Goal: Task Accomplishment & Management: Use online tool/utility

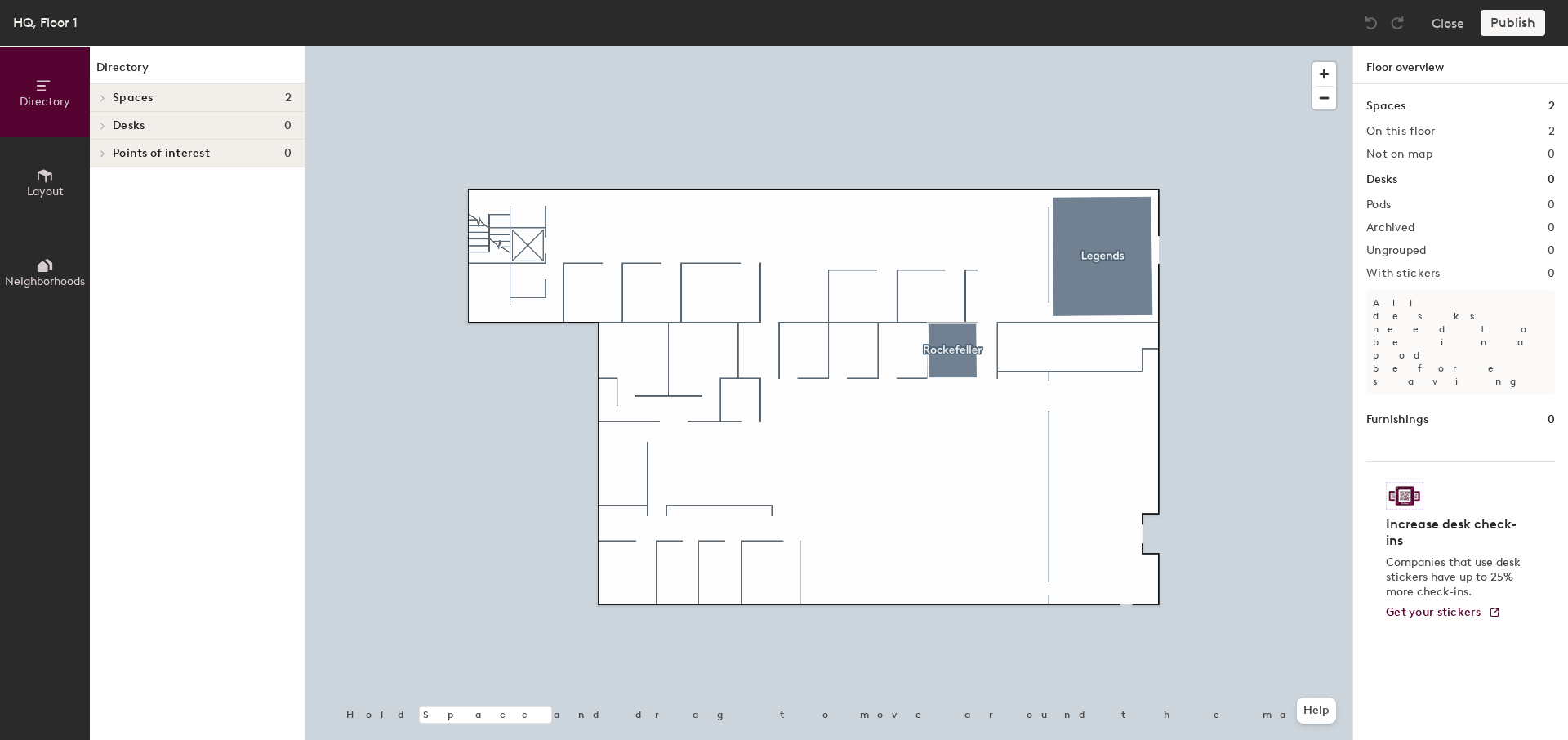
click at [114, 91] on span "Spaces" at bounding box center [133, 97] width 41 height 13
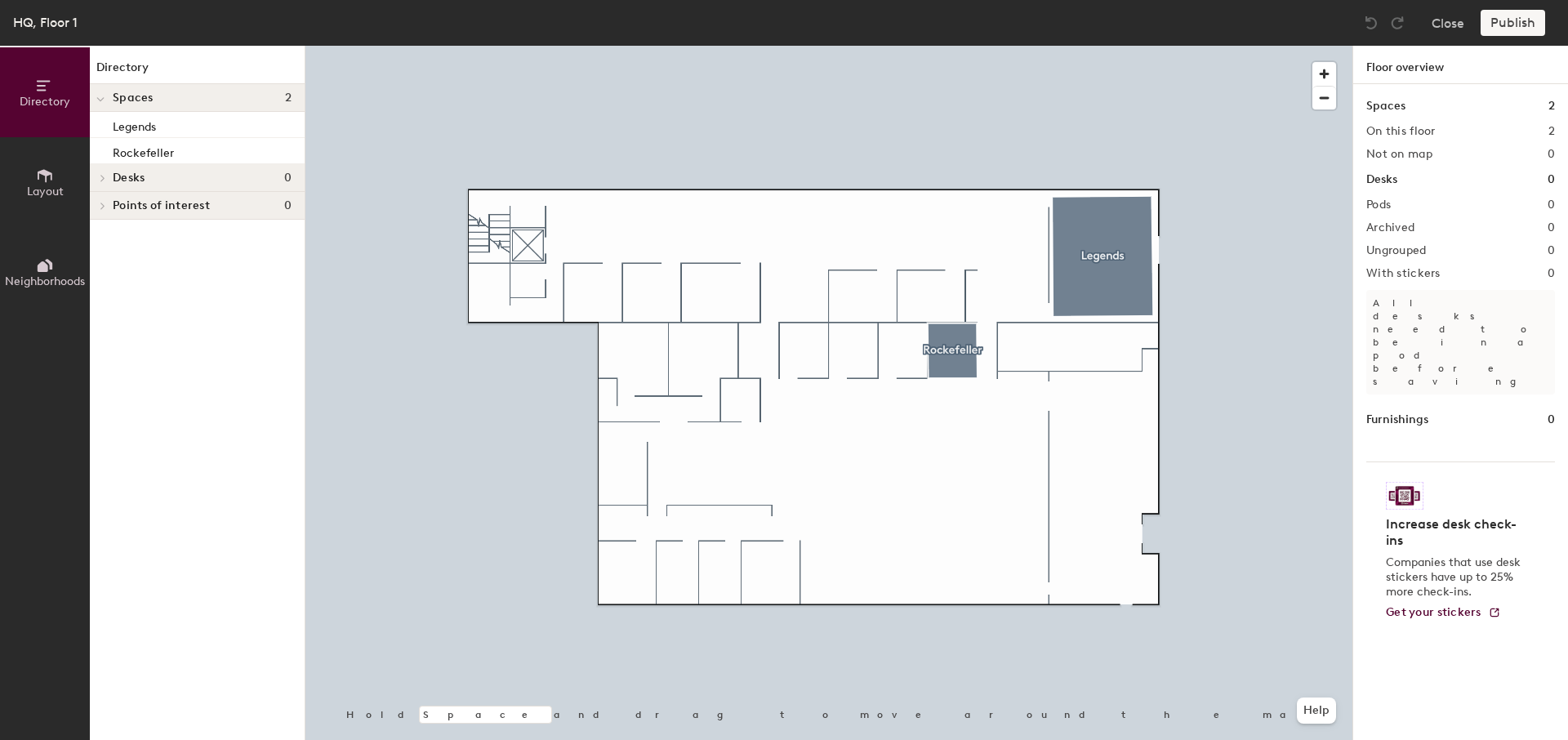
click at [130, 185] on div "Desks 0" at bounding box center [197, 178] width 214 height 28
click at [133, 204] on span "Points of interest" at bounding box center [161, 206] width 97 height 13
click at [107, 98] on div at bounding box center [100, 97] width 21 height 27
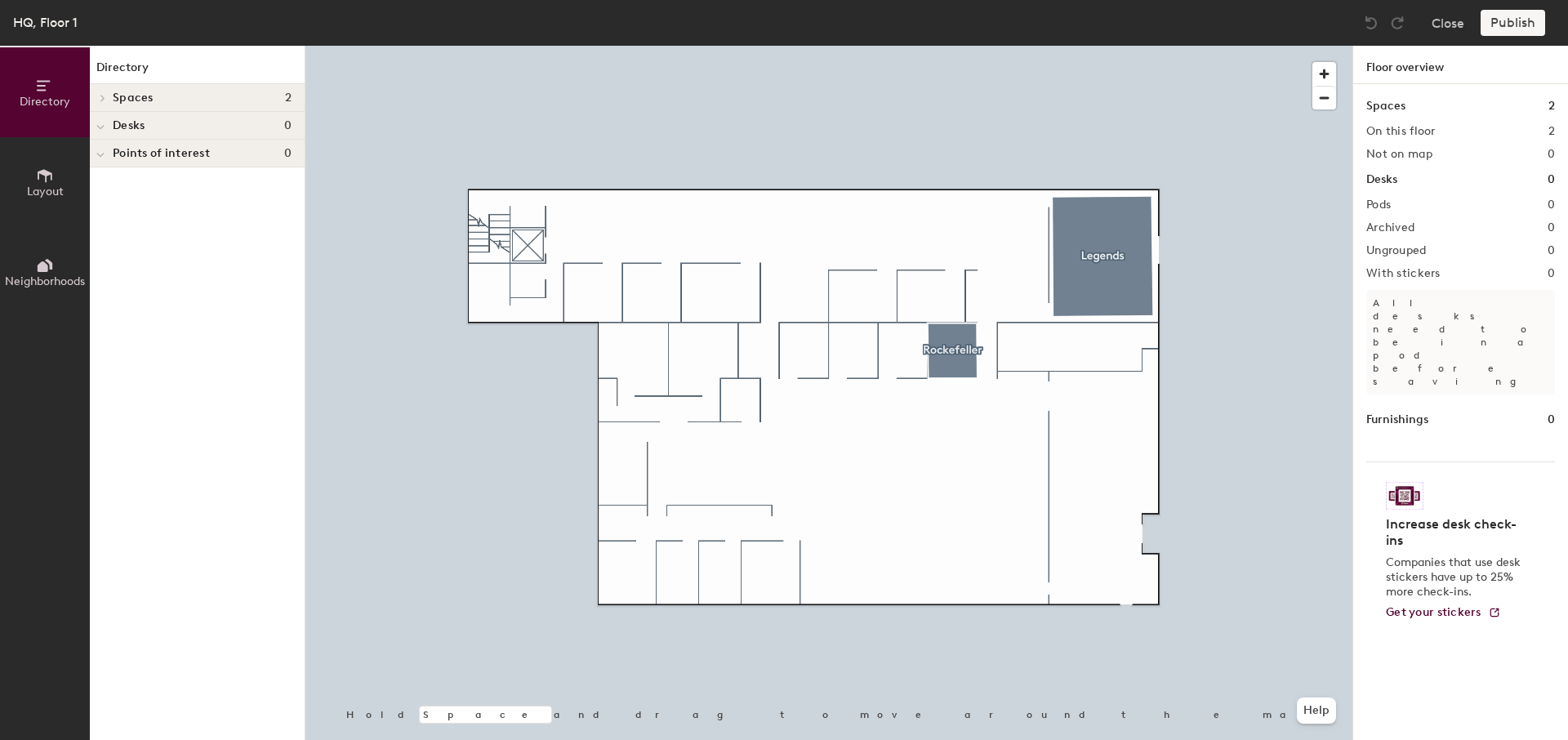
click at [48, 187] on span "Layout" at bounding box center [45, 191] width 37 height 14
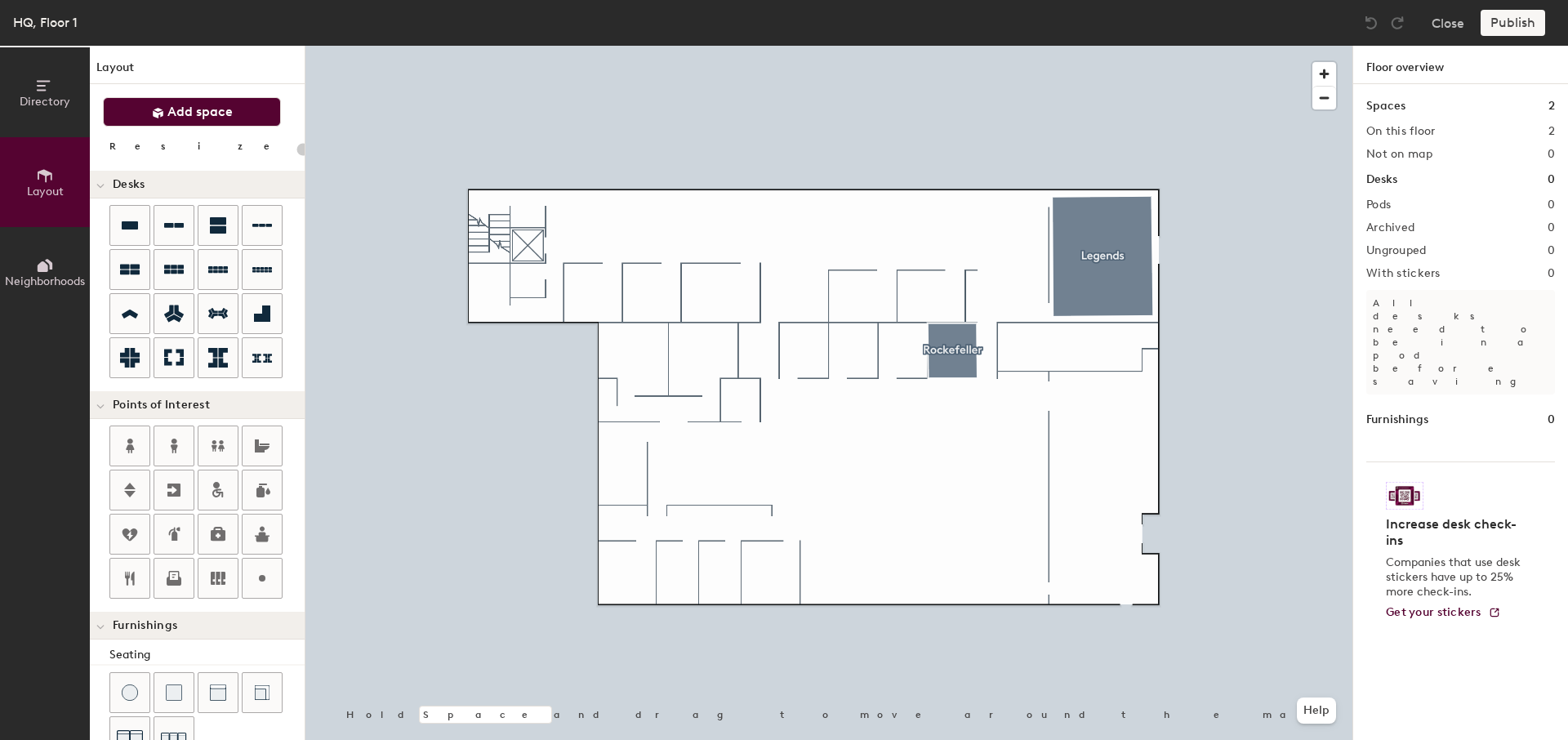
click at [190, 114] on span "Add space" at bounding box center [200, 112] width 65 height 17
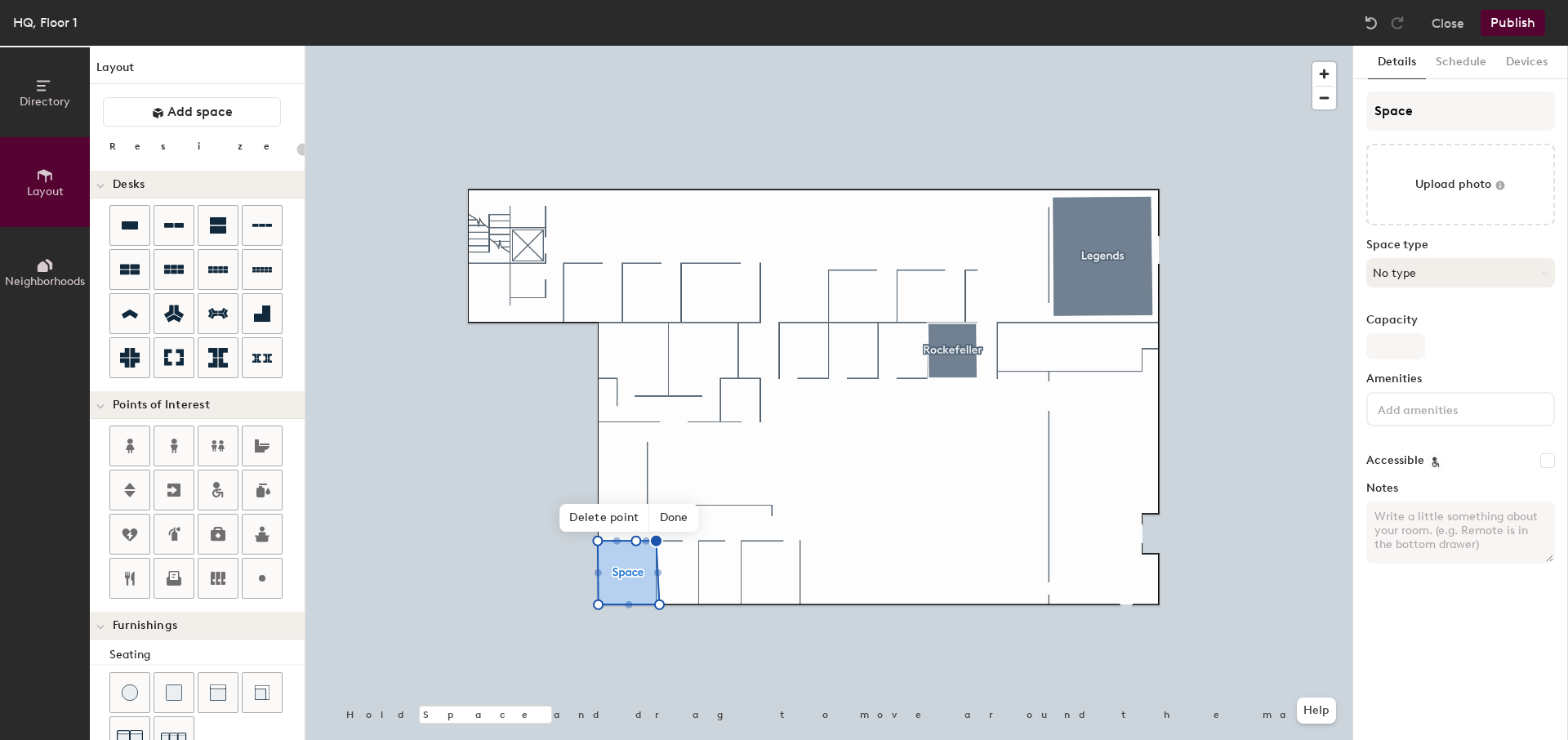
click at [1451, 274] on button "No type" at bounding box center [1459, 273] width 188 height 30
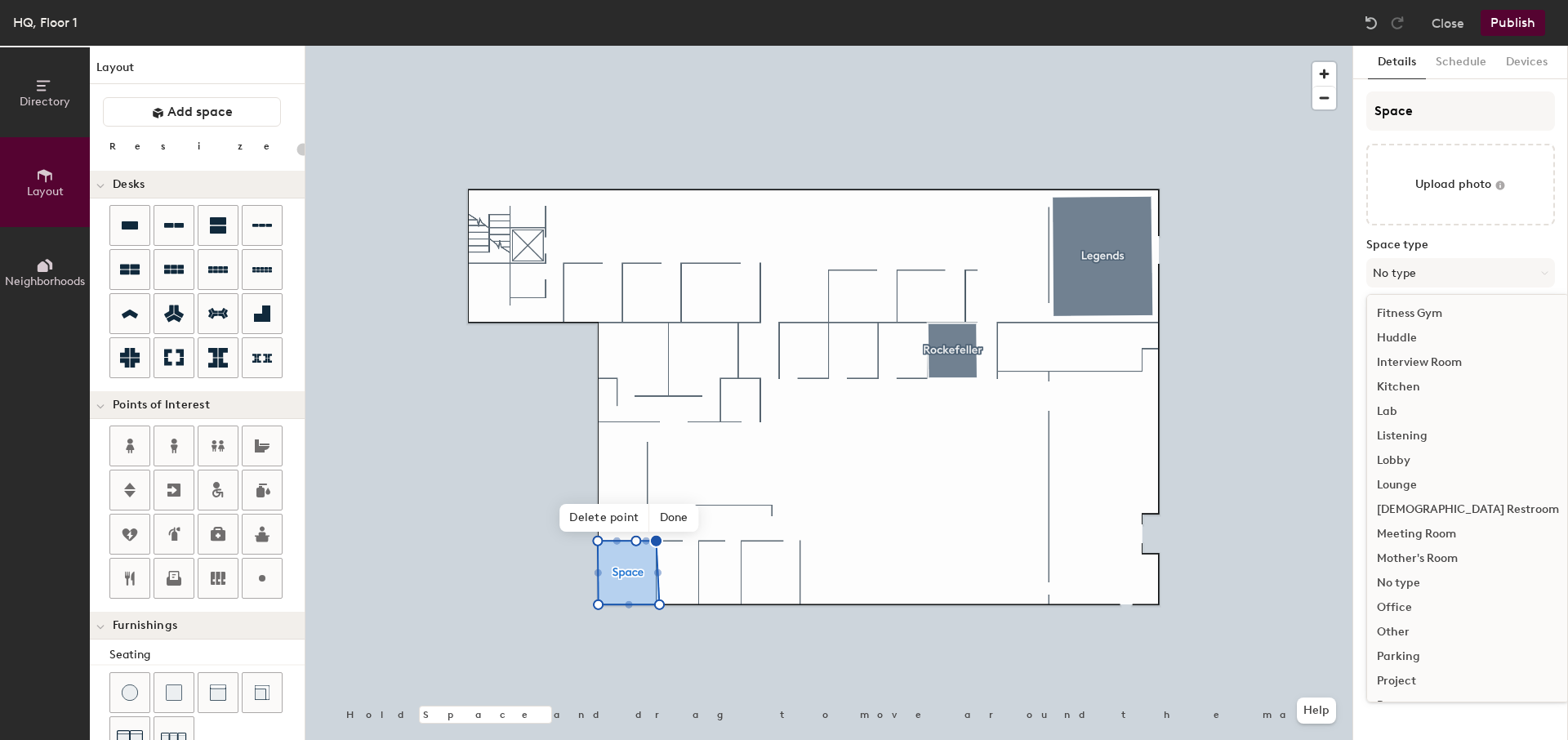
scroll to position [255, 0]
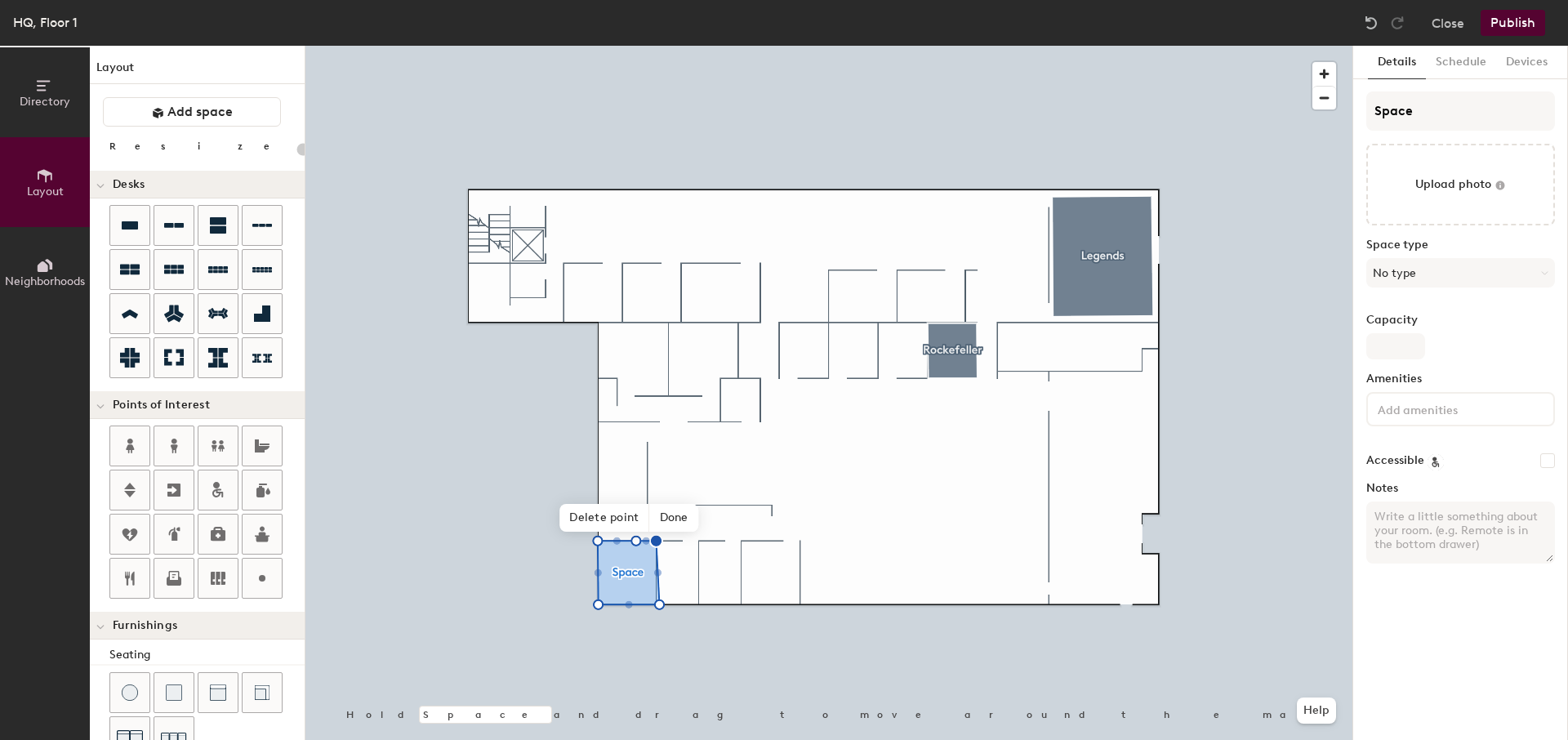
click at [1460, 240] on label "Space type" at bounding box center [1459, 245] width 188 height 13
click at [1446, 61] on button "Schedule" at bounding box center [1461, 62] width 71 height 33
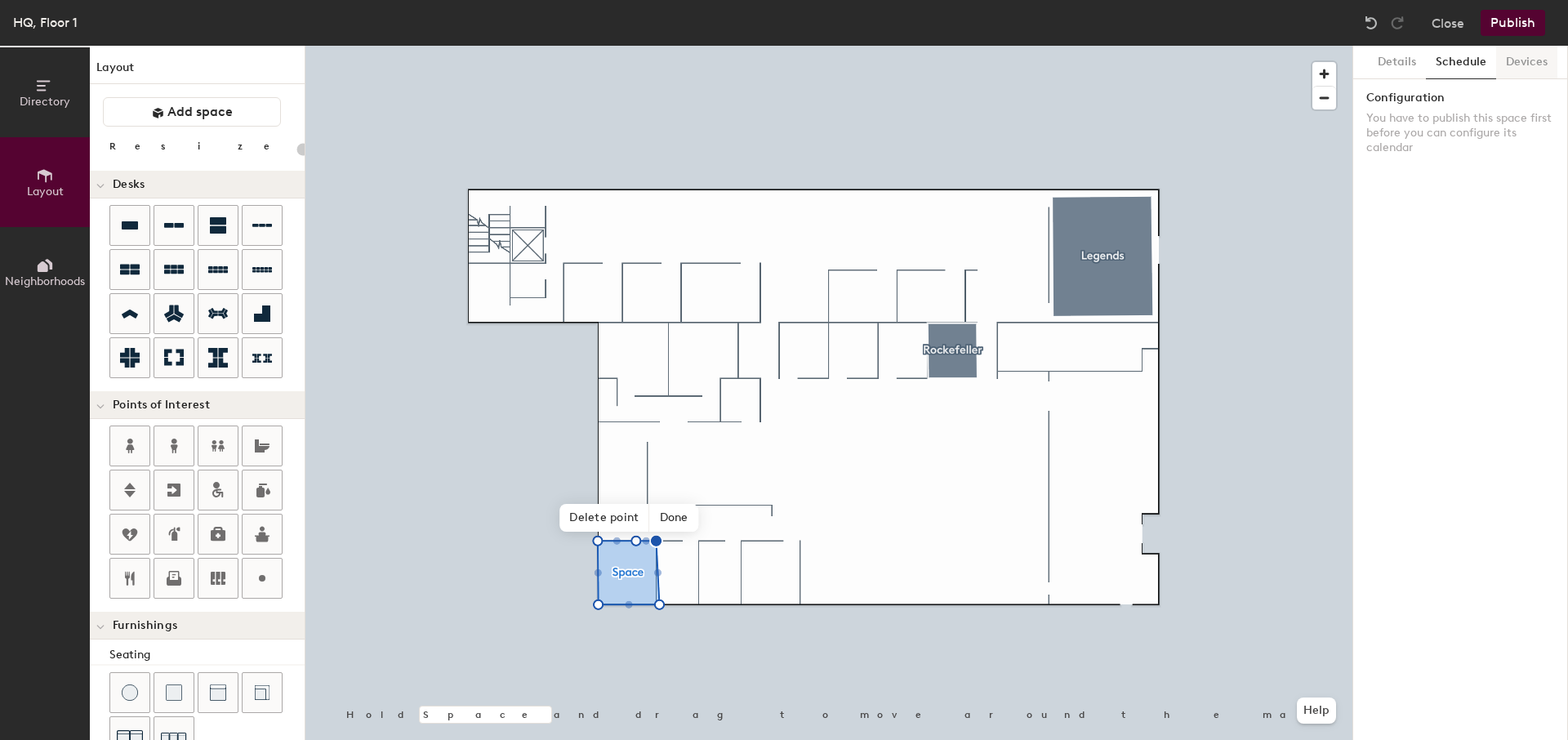
click at [1519, 67] on button "Devices" at bounding box center [1526, 62] width 61 height 33
click at [619, 520] on span "Delete point" at bounding box center [603, 518] width 90 height 28
click at [652, 523] on span "Remove" at bounding box center [649, 518] width 65 height 28
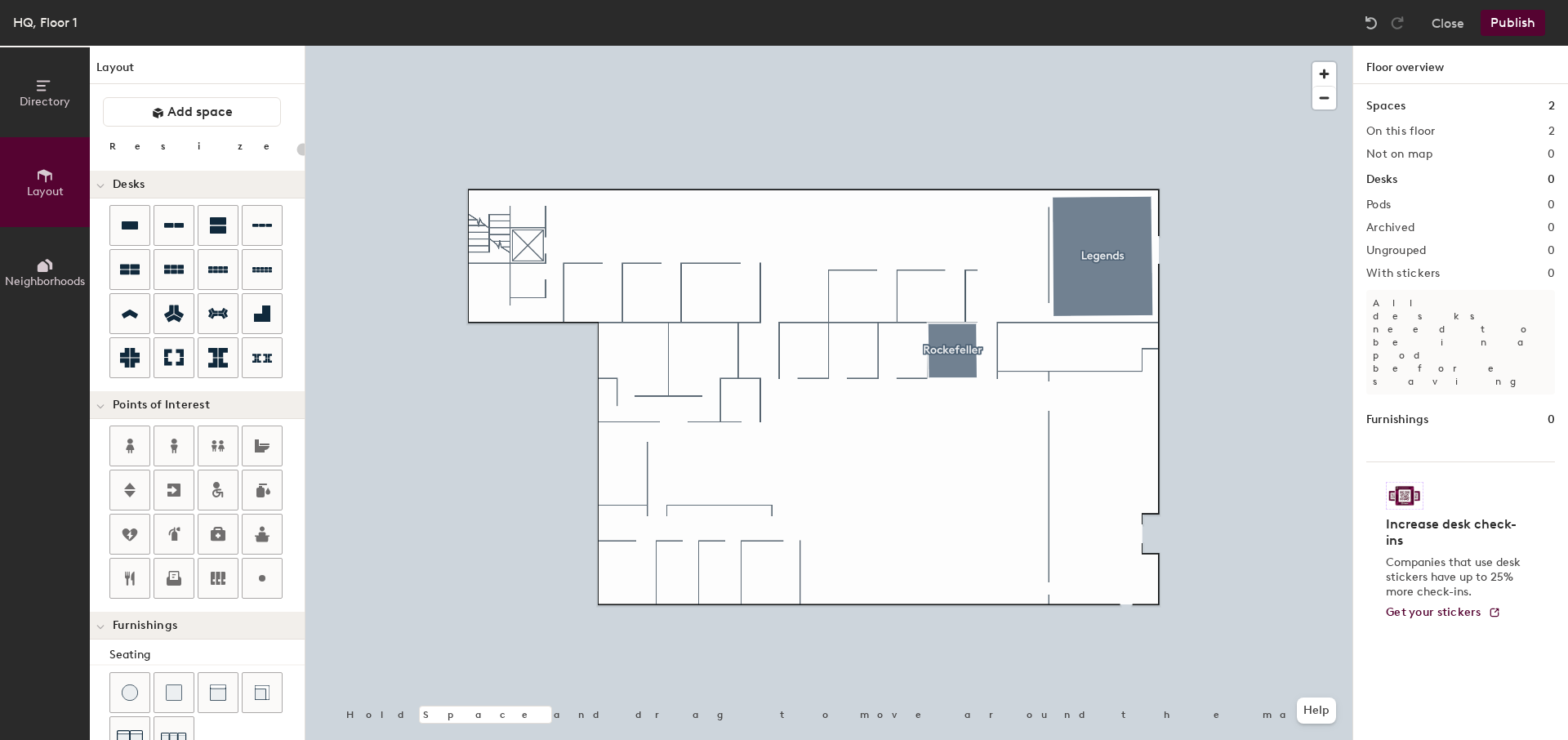
click at [817, 445] on div "Directory Layout Neighborhoods Layout Add space Resize Desks Points of Interest…" at bounding box center [784, 393] width 1568 height 695
drag, startPoint x: 133, startPoint y: 230, endPoint x: 296, endPoint y: 294, distance: 175.1
click at [821, 45] on div at bounding box center [828, 45] width 1046 height 0
click at [819, 45] on div at bounding box center [828, 45] width 1046 height 0
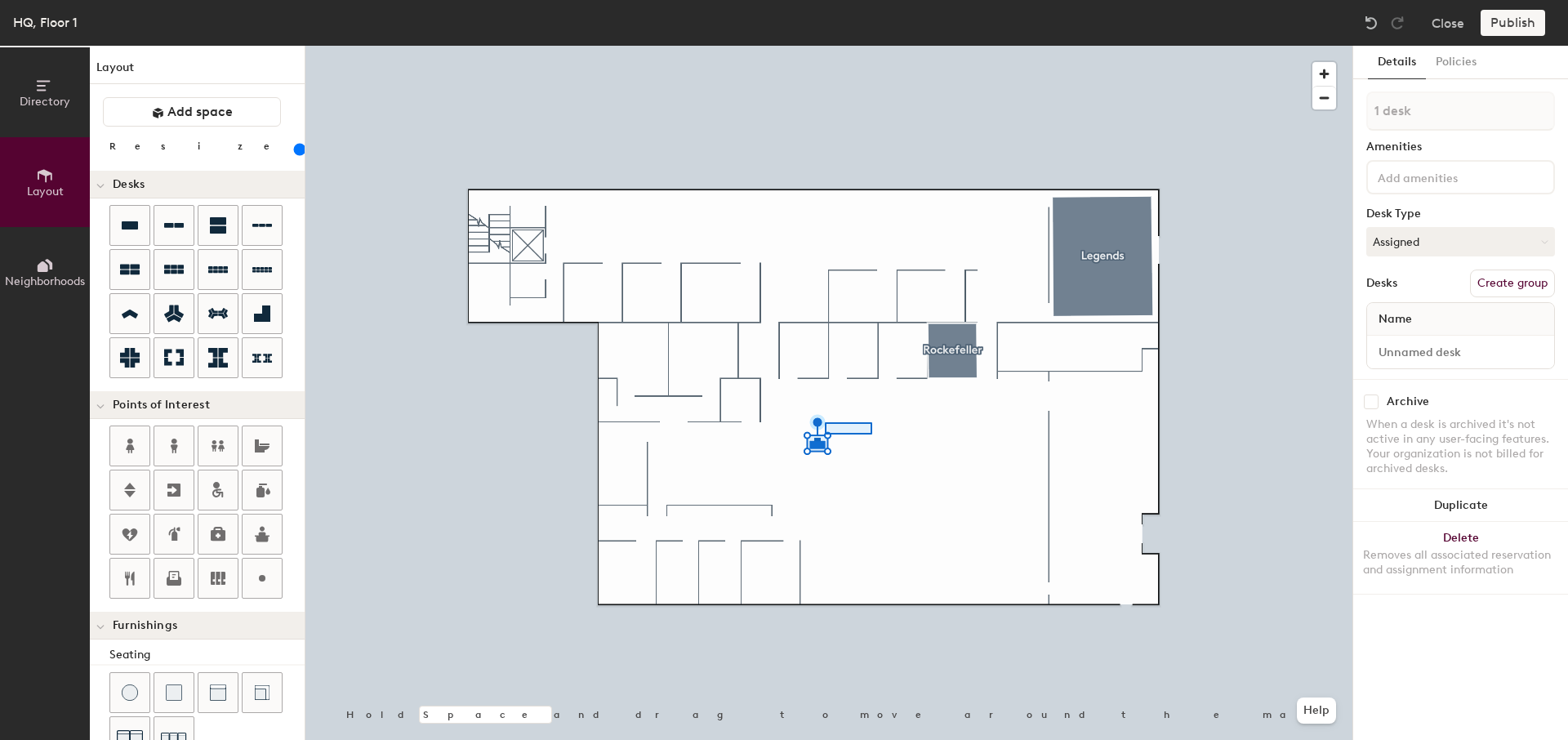
click at [875, 45] on div at bounding box center [828, 45] width 1046 height 0
click at [1326, 713] on button "Help" at bounding box center [1316, 710] width 39 height 26
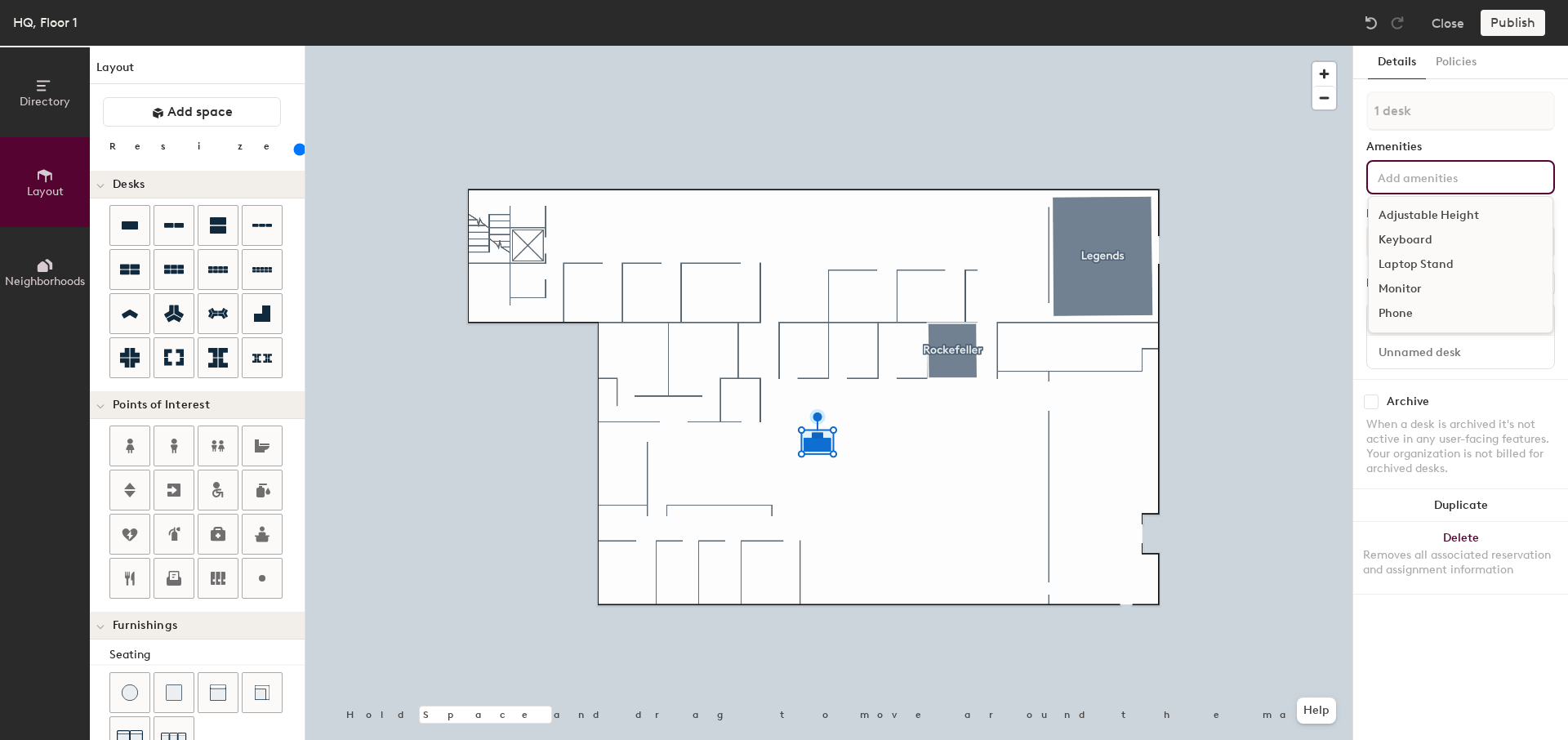
click at [1439, 188] on div "Adjustable Height Keyboard Laptop Stand Monitor Phone" at bounding box center [1459, 176] width 188 height 34
click at [1352, 214] on div "Details Policies 1 desk Amenities Adjustable Height Keyboard Laptop Stand Monit…" at bounding box center [1459, 393] width 215 height 695
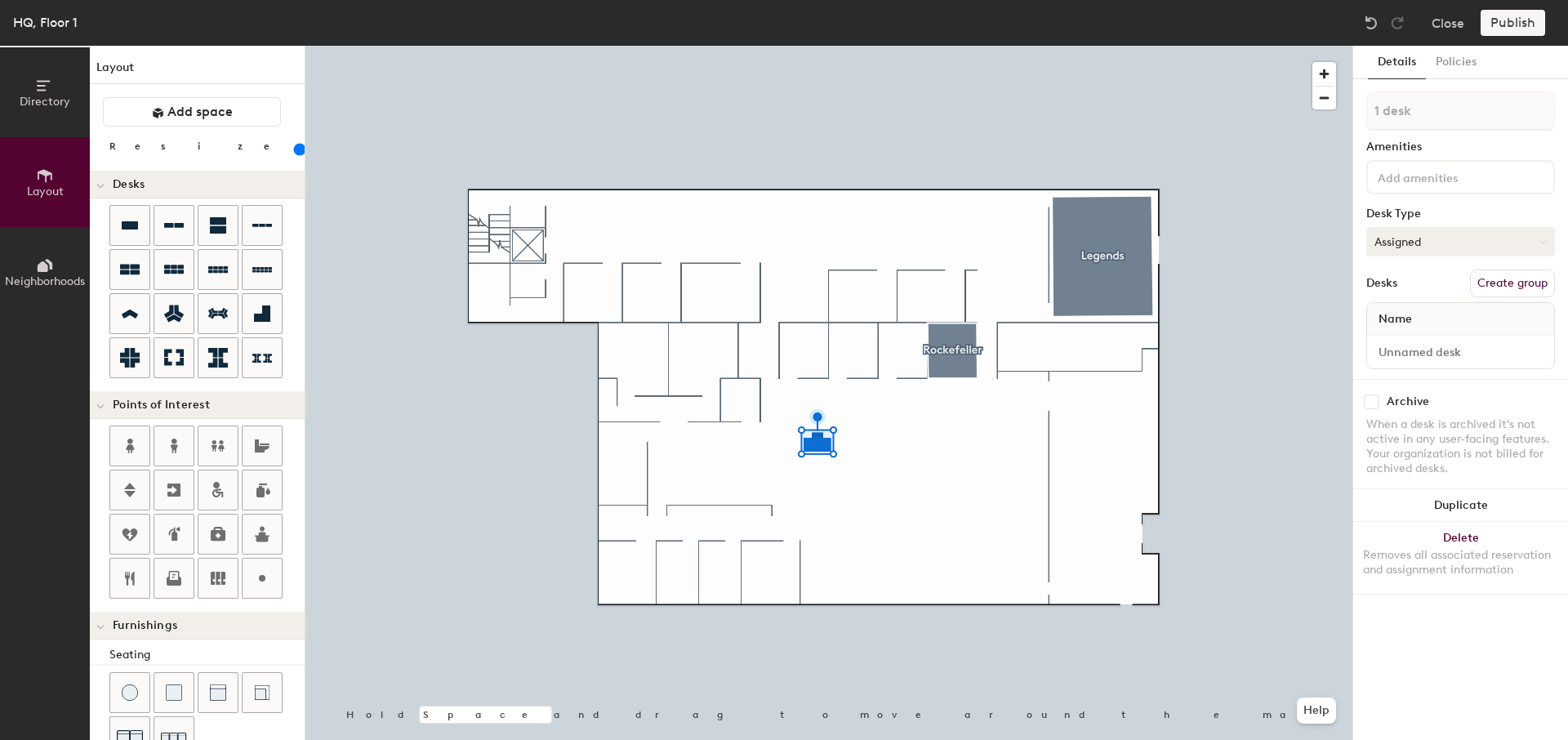
click at [1415, 238] on button "Assigned" at bounding box center [1459, 241] width 188 height 30
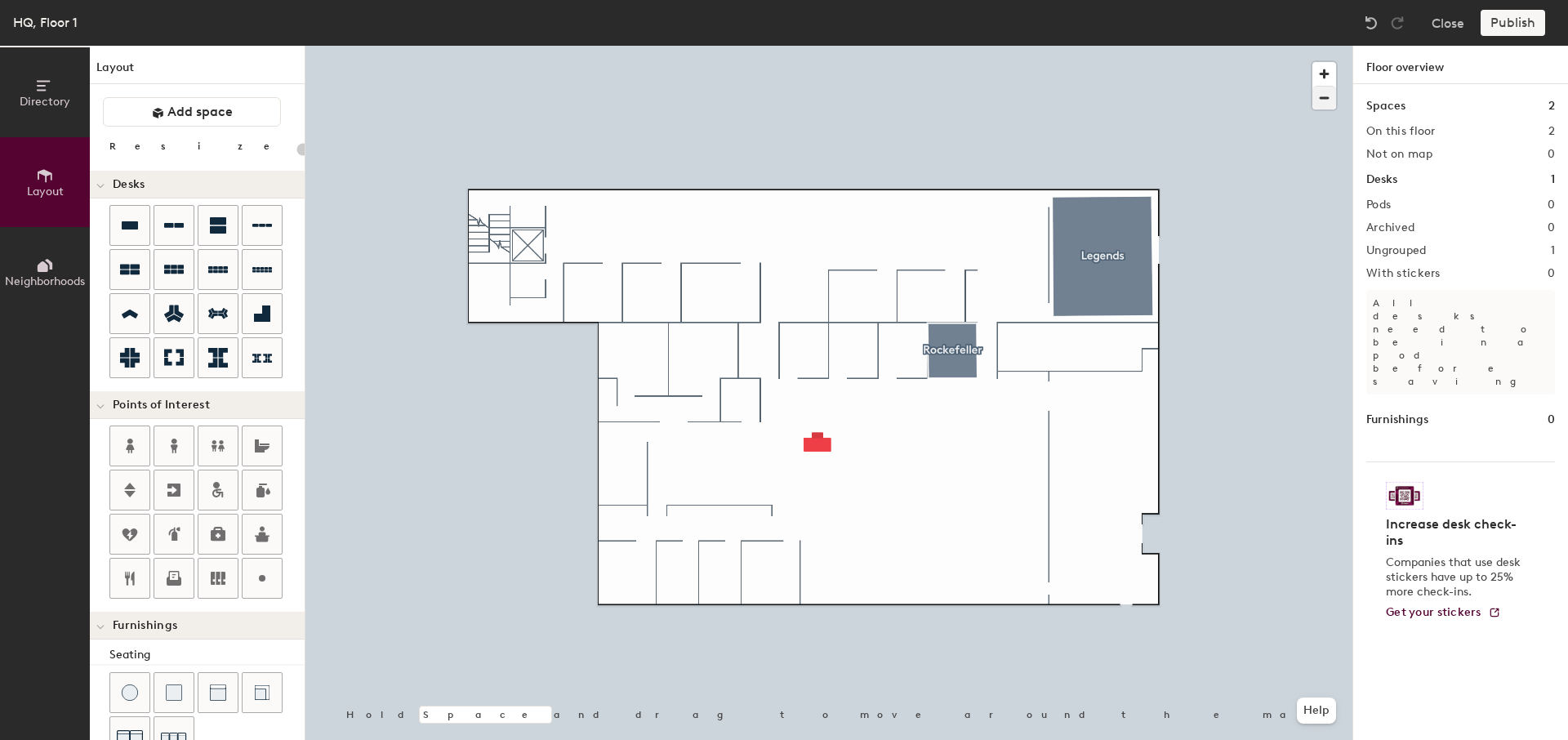
click at [814, 45] on div at bounding box center [828, 45] width 1046 height 0
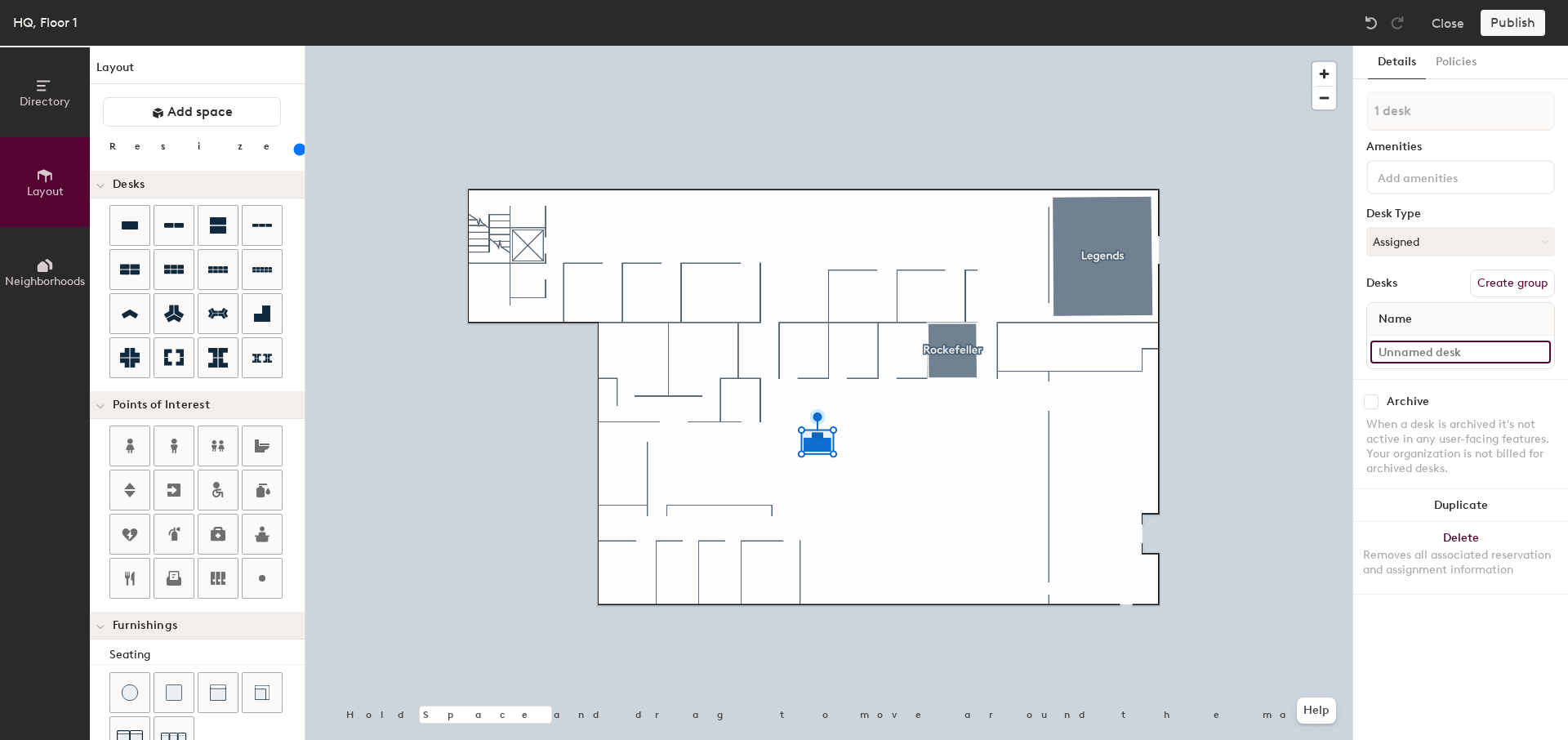
click at [1413, 354] on input at bounding box center [1460, 352] width 180 height 23
click at [1516, 24] on div "Publish" at bounding box center [1517, 23] width 74 height 26
click at [1512, 24] on div "Publish" at bounding box center [1517, 23] width 74 height 26
click at [1503, 21] on div "Publish" at bounding box center [1517, 23] width 74 height 26
click at [910, 45] on div at bounding box center [828, 45] width 1046 height 0
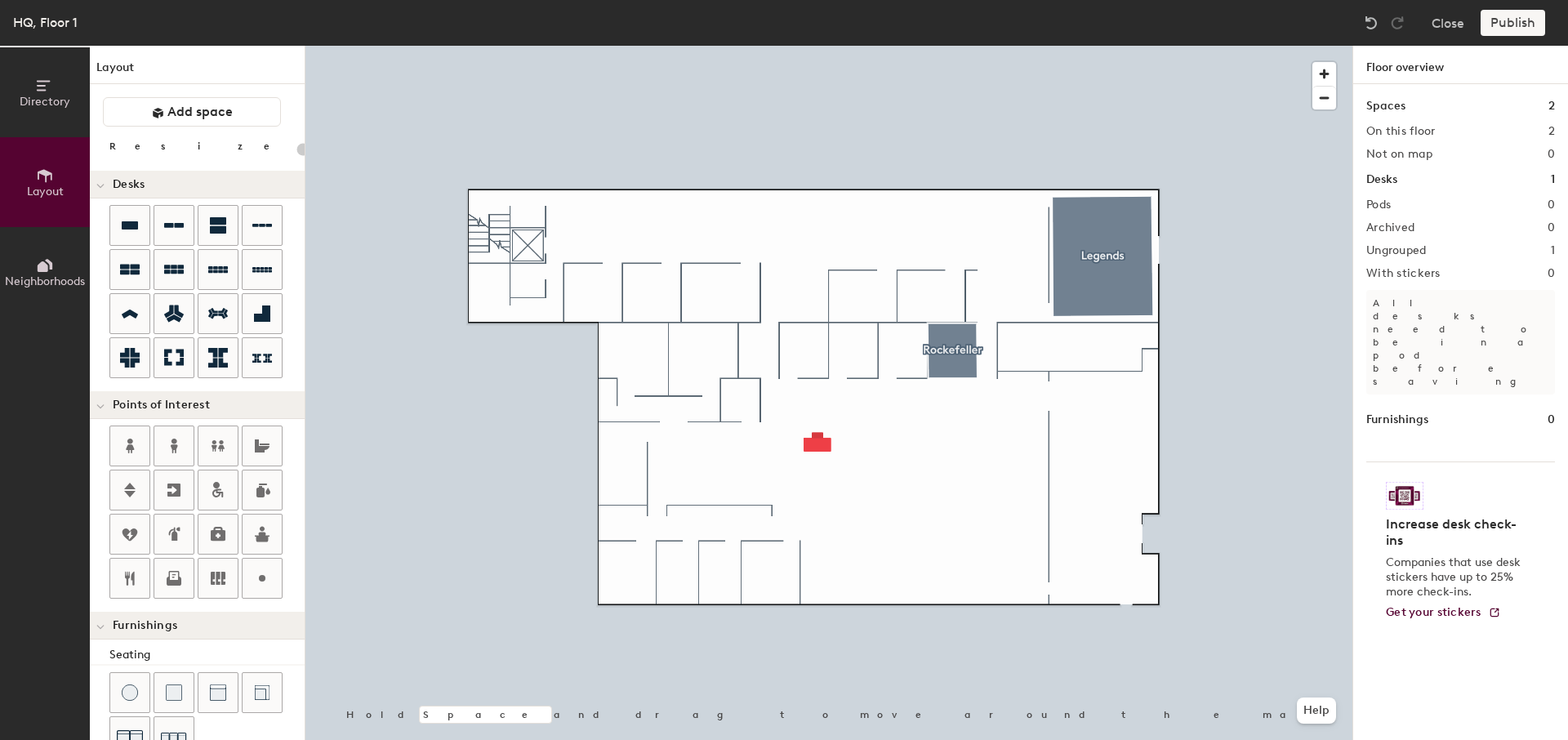
click at [1492, 19] on div "Publish" at bounding box center [1517, 23] width 74 height 26
click at [1498, 23] on div "Publish" at bounding box center [1517, 23] width 74 height 26
click at [1501, 23] on div "Publish" at bounding box center [1517, 23] width 74 height 26
click at [1502, 23] on div "Publish" at bounding box center [1517, 23] width 74 height 26
click at [815, 45] on div at bounding box center [828, 45] width 1046 height 0
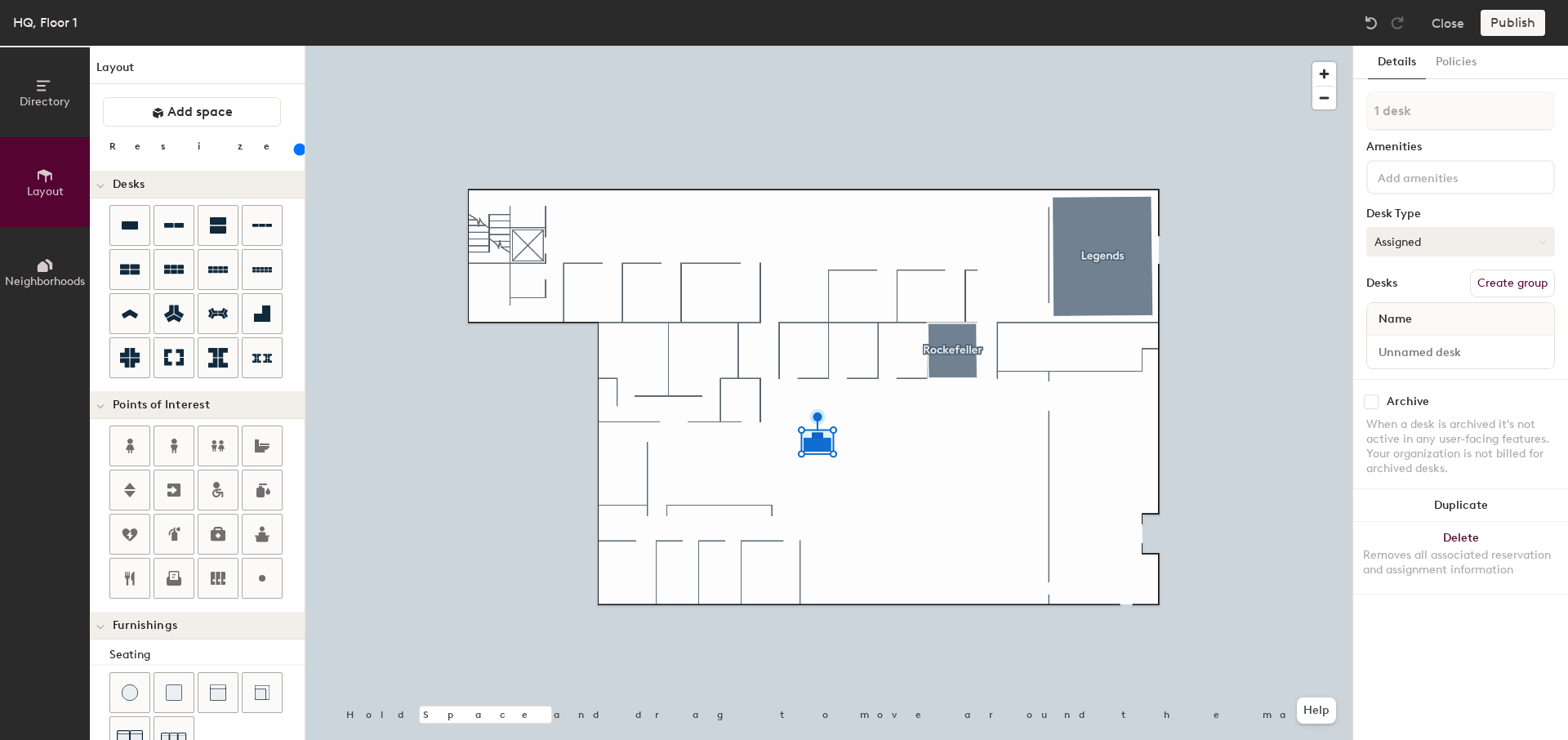
click at [1423, 247] on button "Assigned" at bounding box center [1459, 241] width 188 height 30
click at [1416, 285] on div "Assigned" at bounding box center [1448, 292] width 163 height 24
click at [1423, 191] on div at bounding box center [1459, 176] width 188 height 34
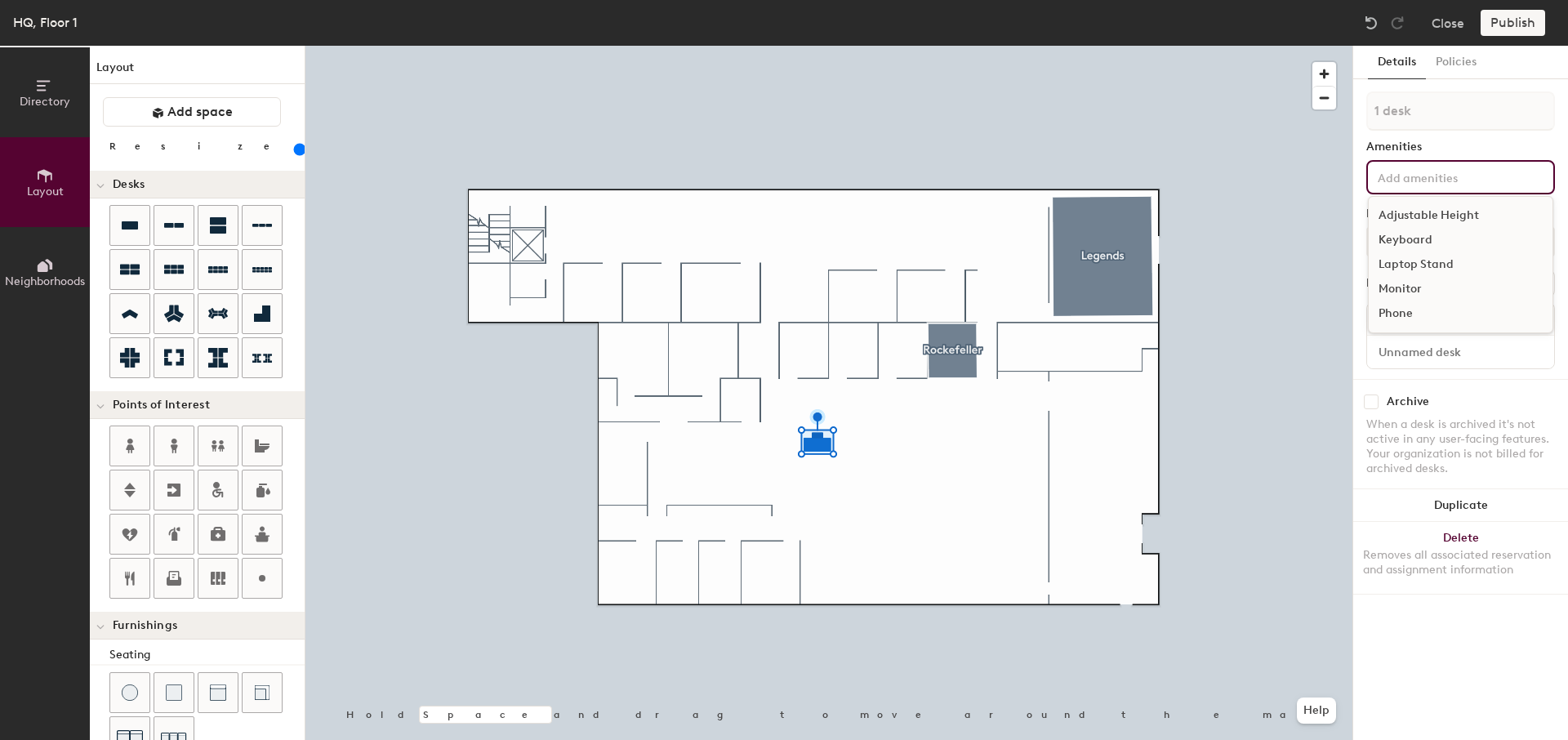
click at [1315, 45] on div at bounding box center [828, 45] width 1046 height 0
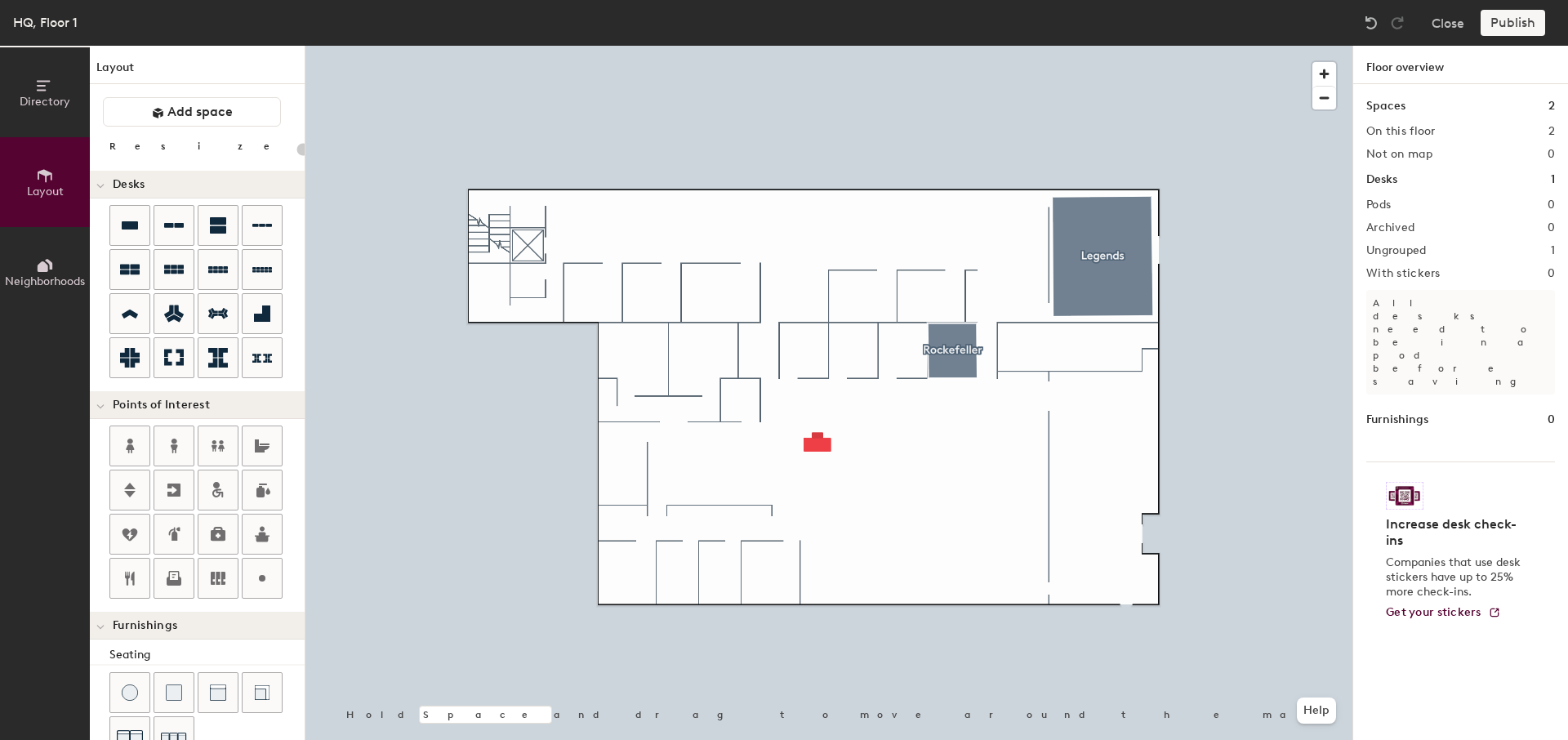
click at [1515, 7] on div "HQ, Floor 1 Close Publish" at bounding box center [784, 22] width 1568 height 45
click at [1504, 25] on div "Publish" at bounding box center [1517, 23] width 74 height 26
click at [1505, 26] on div "Publish" at bounding box center [1517, 23] width 74 height 26
click at [1505, 25] on div "Publish" at bounding box center [1517, 23] width 74 height 26
click at [1383, 28] on div "Redo (⌘ + ⇧ + Z) Close Publish" at bounding box center [1457, 23] width 197 height 26
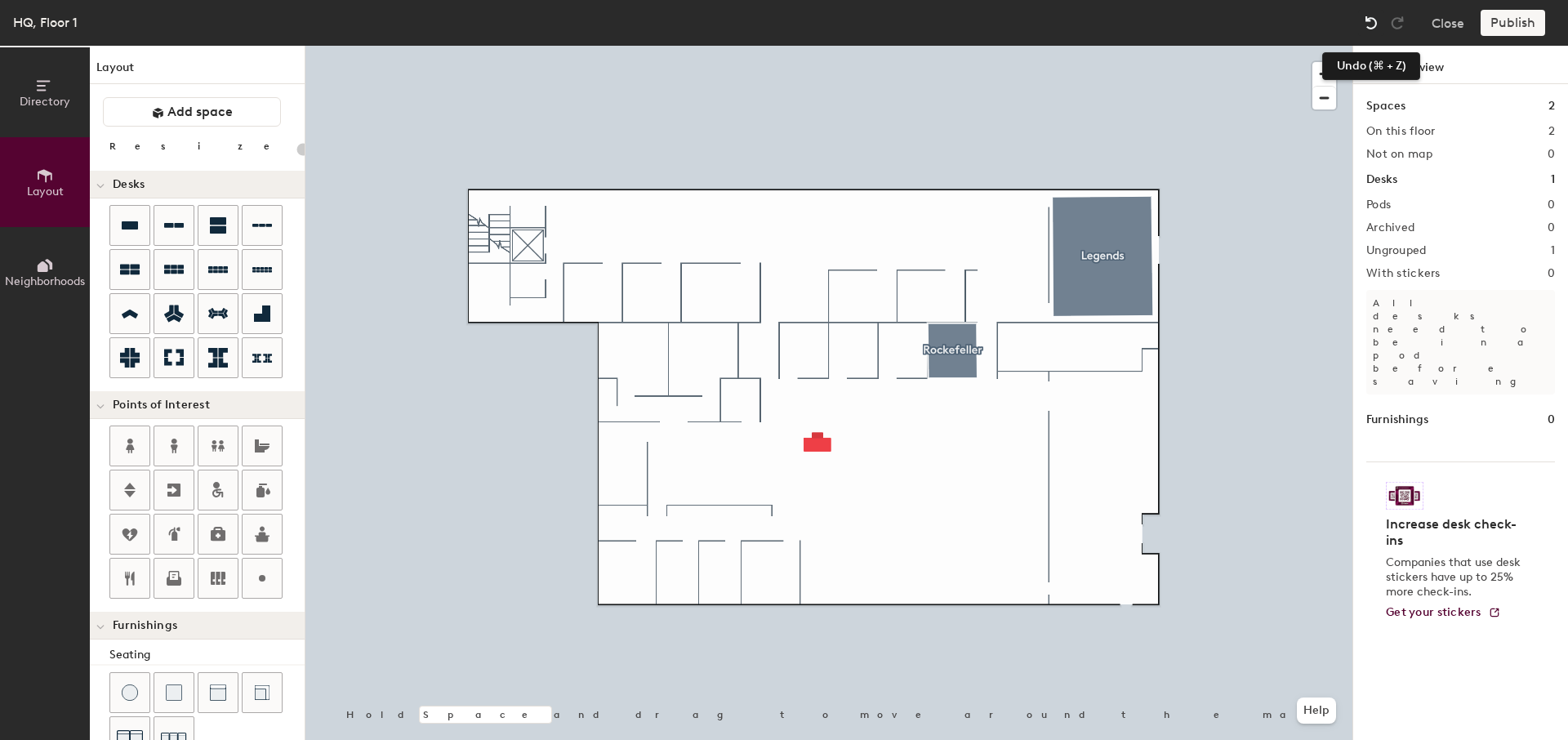
click at [1379, 26] on img at bounding box center [1371, 23] width 17 height 17
click at [1505, 20] on div "Publish" at bounding box center [1517, 23] width 74 height 26
type input "180"
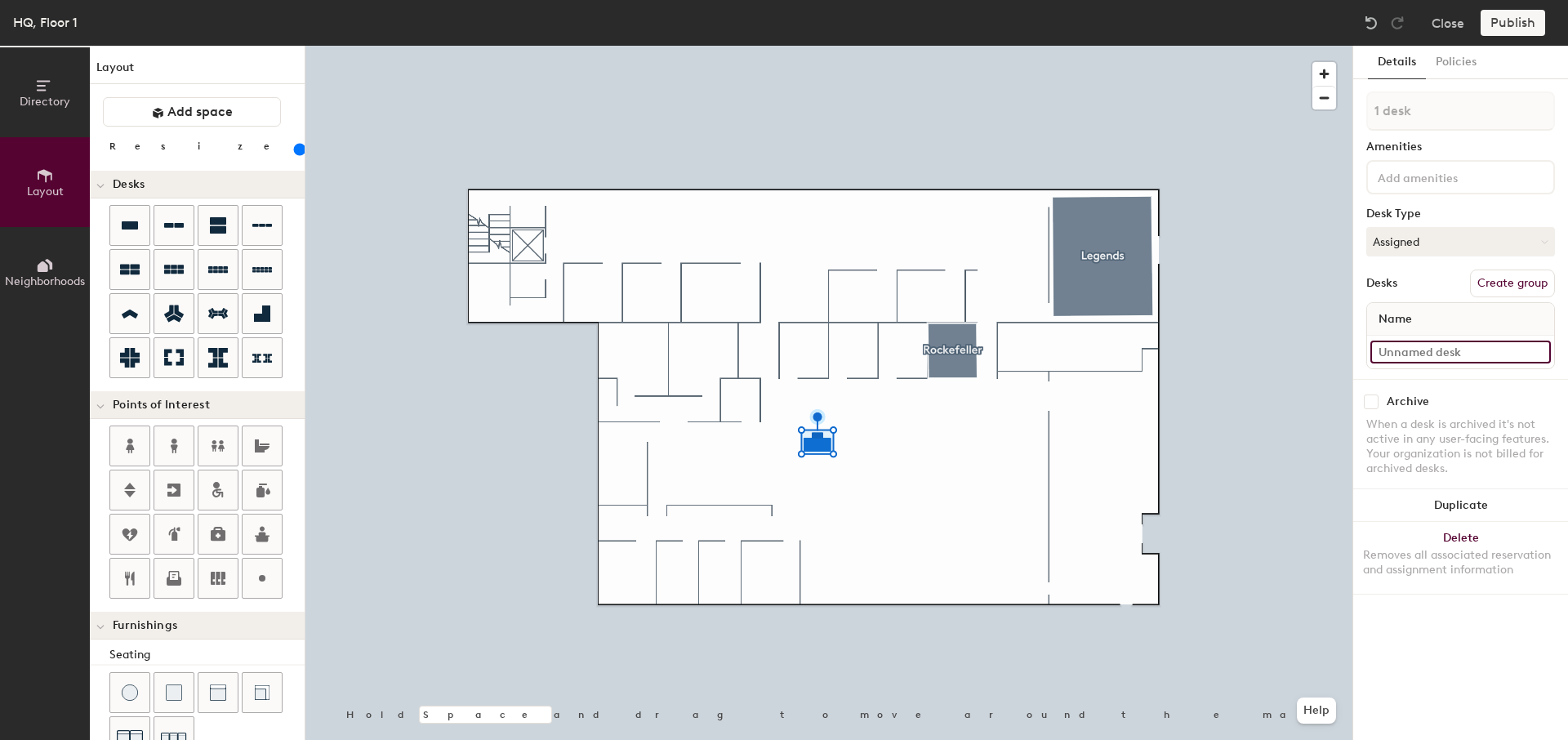
click at [1426, 358] on input at bounding box center [1460, 352] width 180 height 23
type input "POD !"
click at [1308, 45] on div at bounding box center [828, 45] width 1046 height 0
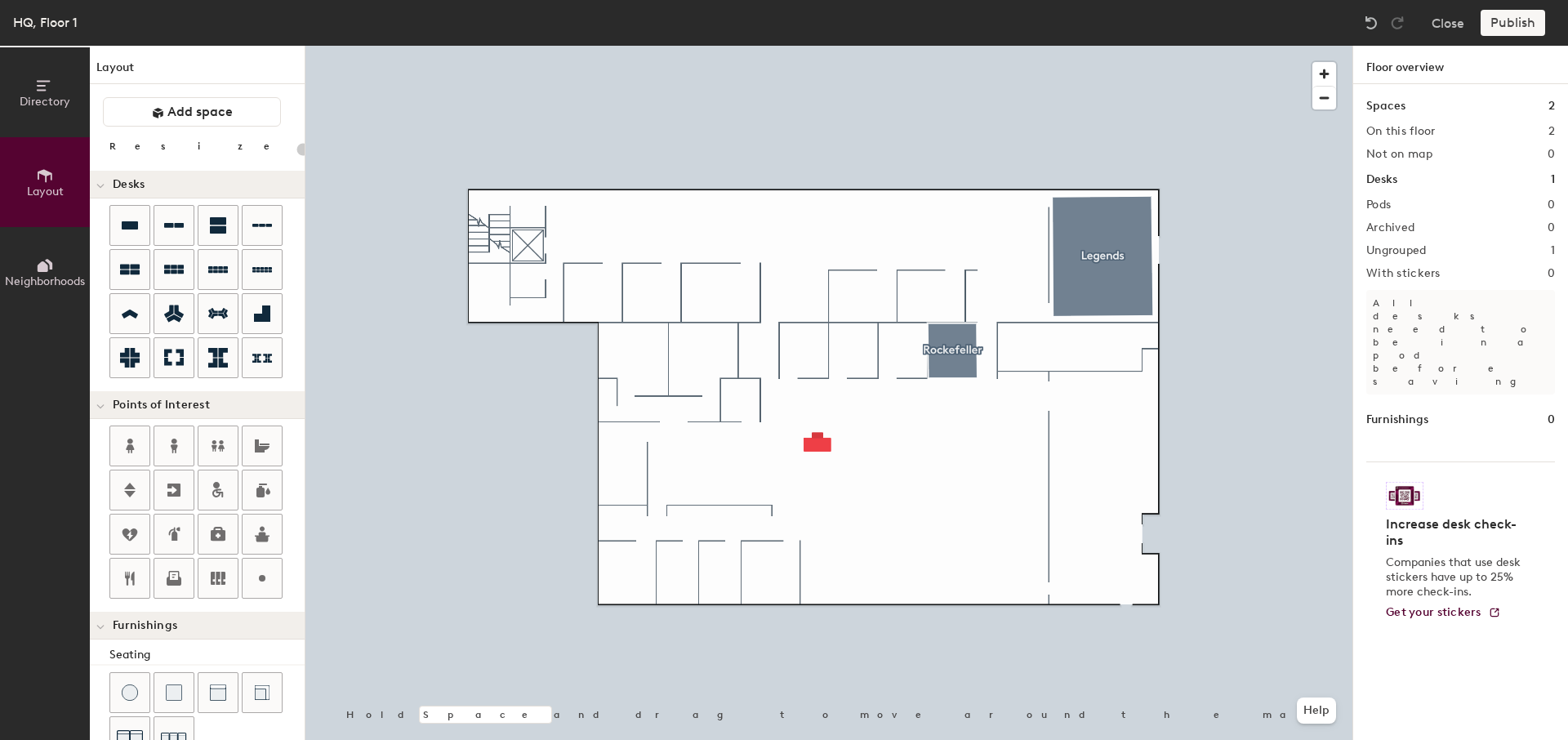
click at [1493, 38] on div "HQ, Floor 1 Close Publish" at bounding box center [784, 22] width 1568 height 45
click at [1494, 24] on div "Publish" at bounding box center [1517, 23] width 74 height 26
drag, startPoint x: 1470, startPoint y: 276, endPoint x: 1473, endPoint y: 125, distance: 151.0
click at [1470, 250] on div "Spaces 2 On this floor 2 Not on map 0 Desks 1 Pods 0 Archived 0 Ungrouped 1 Wit…" at bounding box center [1459, 432] width 214 height 695
click at [1432, 21] on button "Close" at bounding box center [1447, 23] width 32 height 26
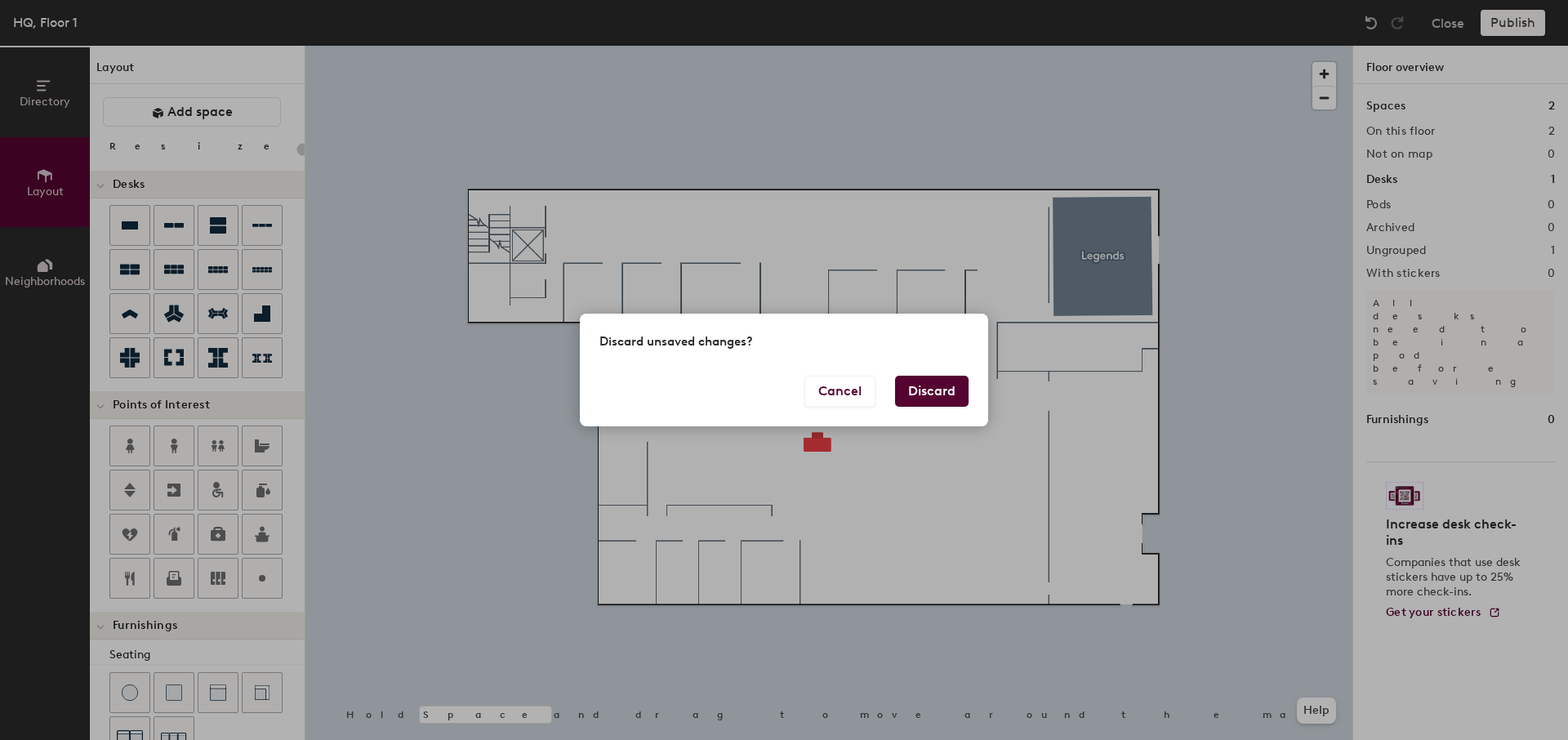
click at [938, 368] on div "Discard unsaved changes?" at bounding box center [784, 344] width 408 height 61
click at [938, 372] on div "Discard unsaved changes?" at bounding box center [784, 344] width 408 height 61
click at [938, 376] on div "Cancel Discard" at bounding box center [784, 401] width 408 height 51
click at [938, 376] on button "Discard" at bounding box center [931, 391] width 73 height 31
type input "20"
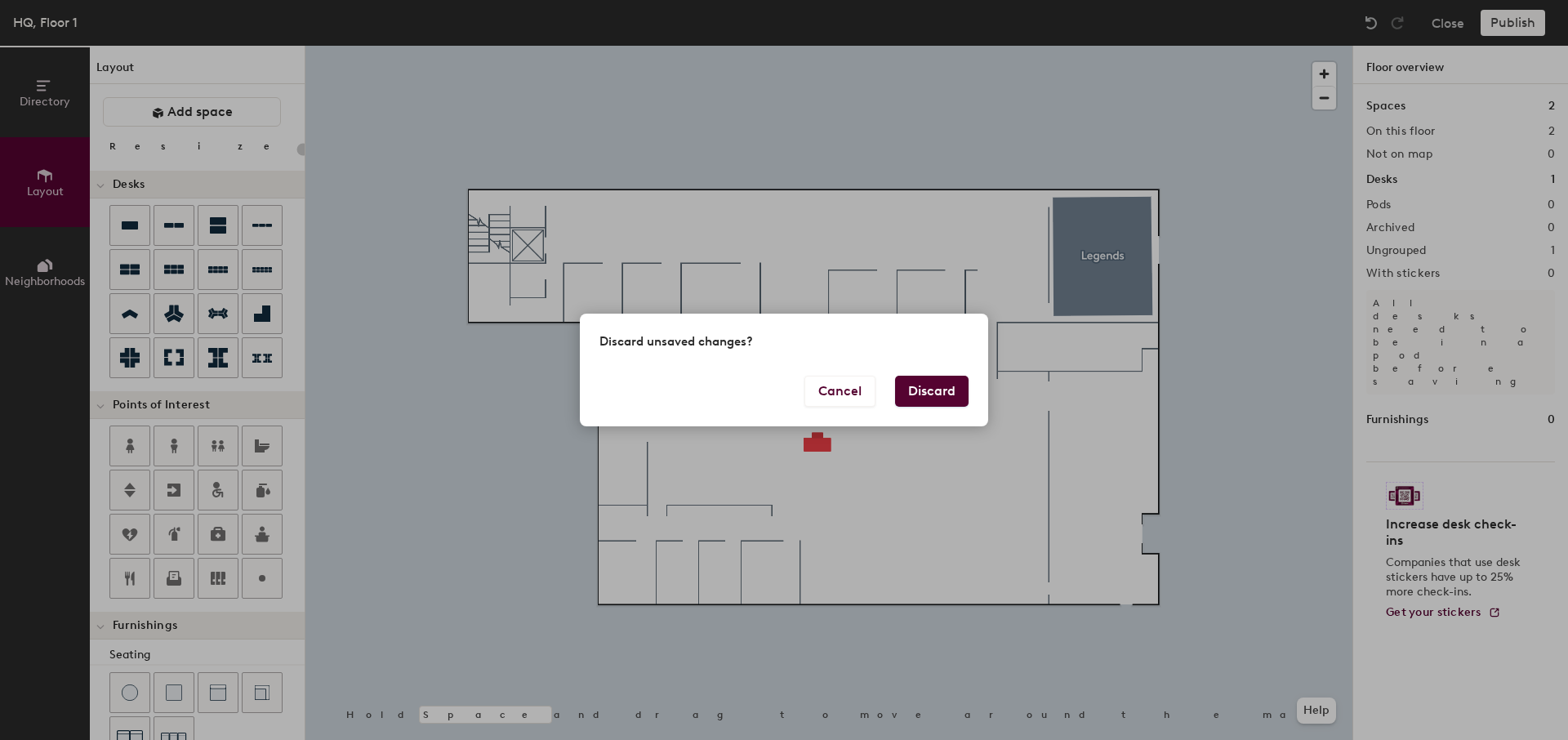
click at [932, 391] on body "Skip navigation Schedule Office People Analytics Visits Deliveries Services Man…" at bounding box center [784, 370] width 1568 height 740
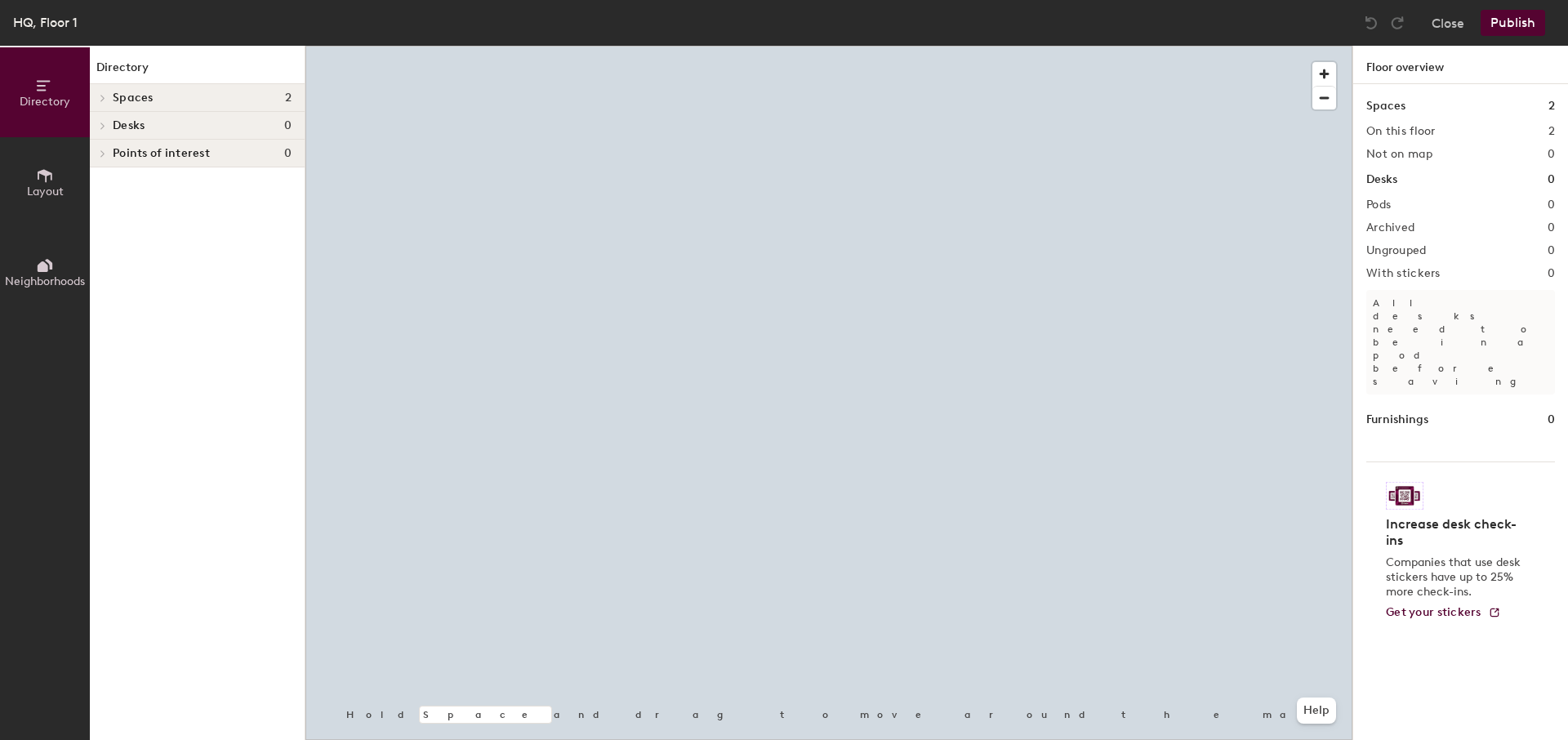
click at [43, 183] on icon at bounding box center [45, 175] width 18 height 18
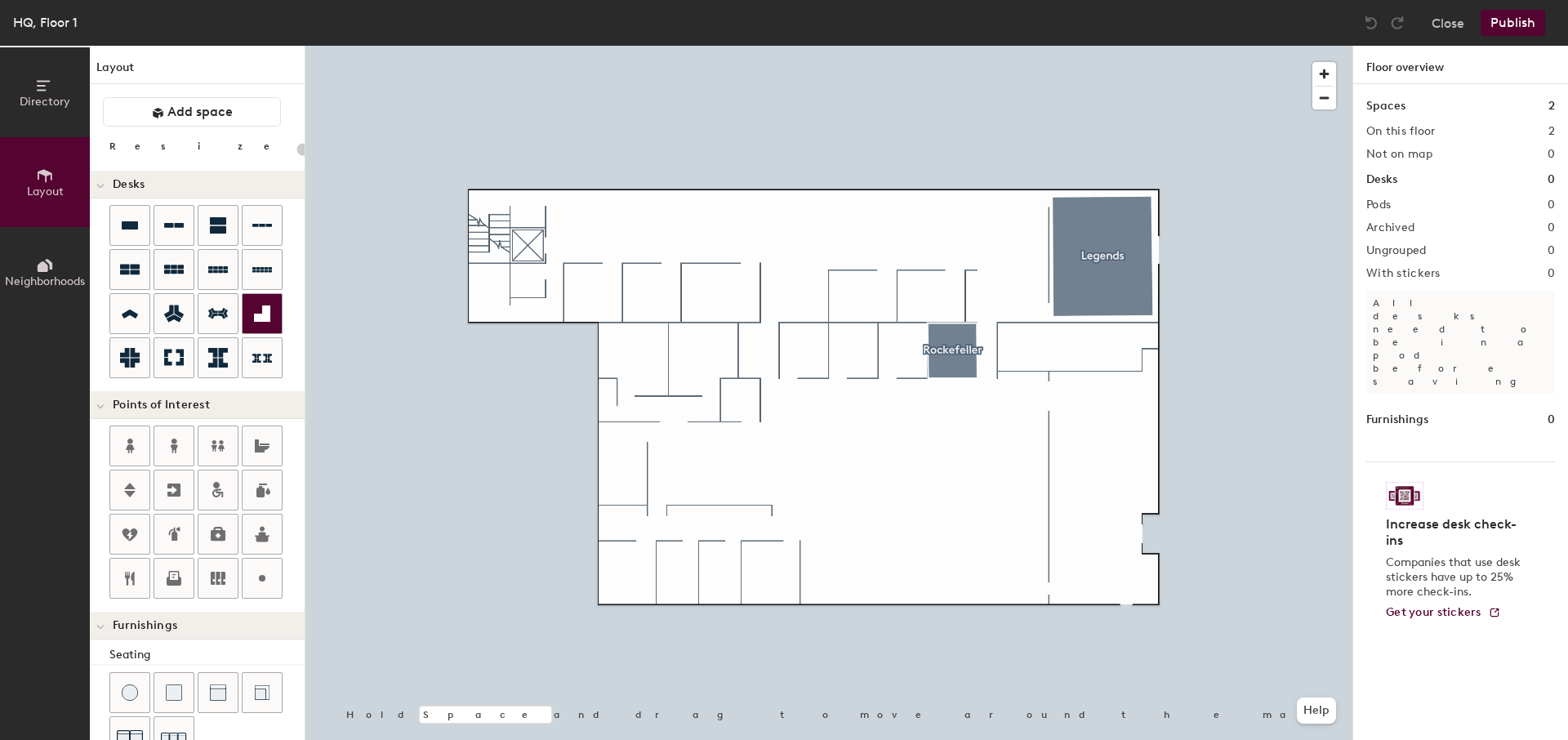
click at [882, 453] on div "Directory Layout Neighborhoods Layout Add space Resize Desks Points of Interest…" at bounding box center [784, 393] width 1568 height 695
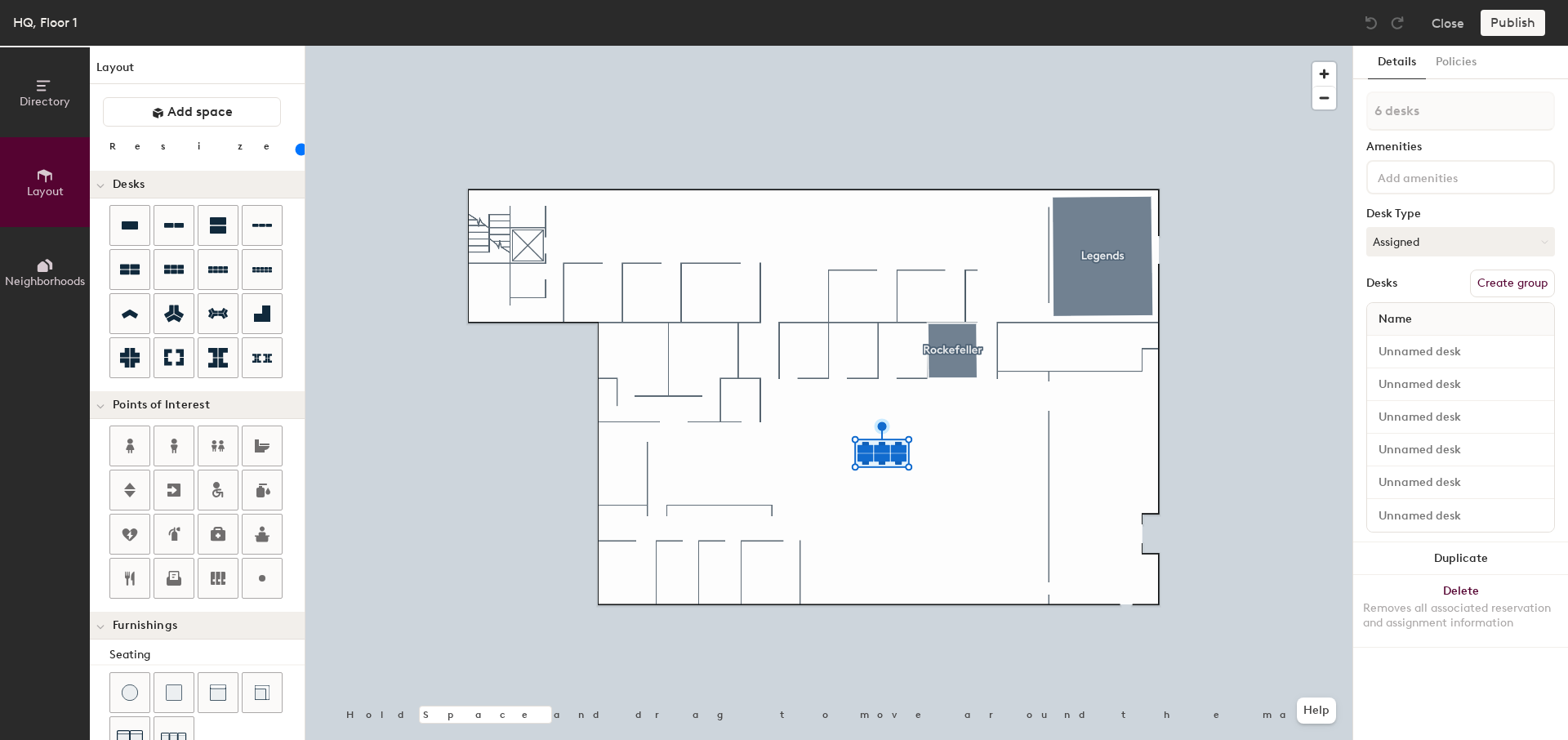
click at [1493, 288] on button "Create group" at bounding box center [1511, 283] width 84 height 28
click at [1504, 19] on button "Publish" at bounding box center [1511, 23] width 64 height 26
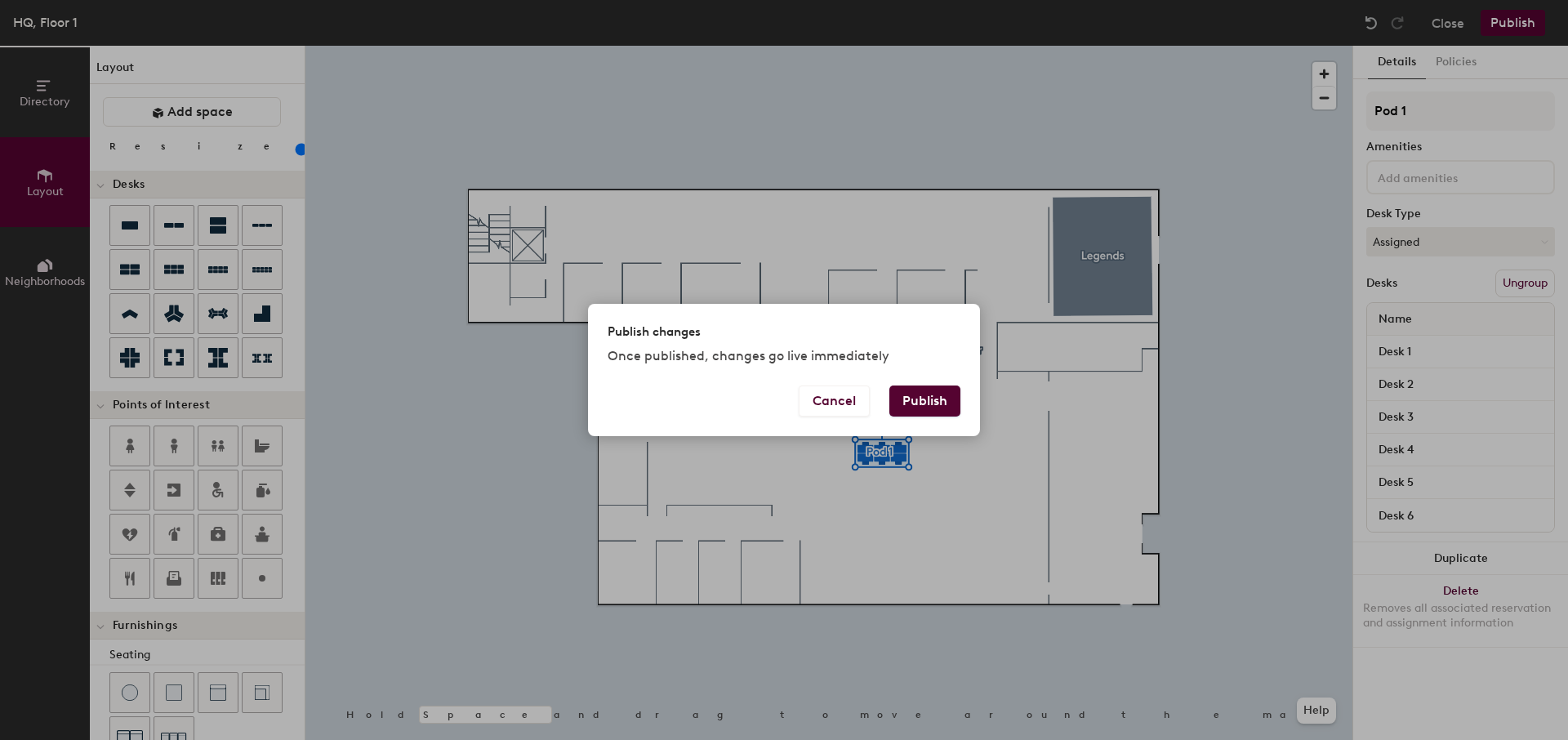
click at [925, 396] on button "Publish" at bounding box center [925, 400] width 71 height 31
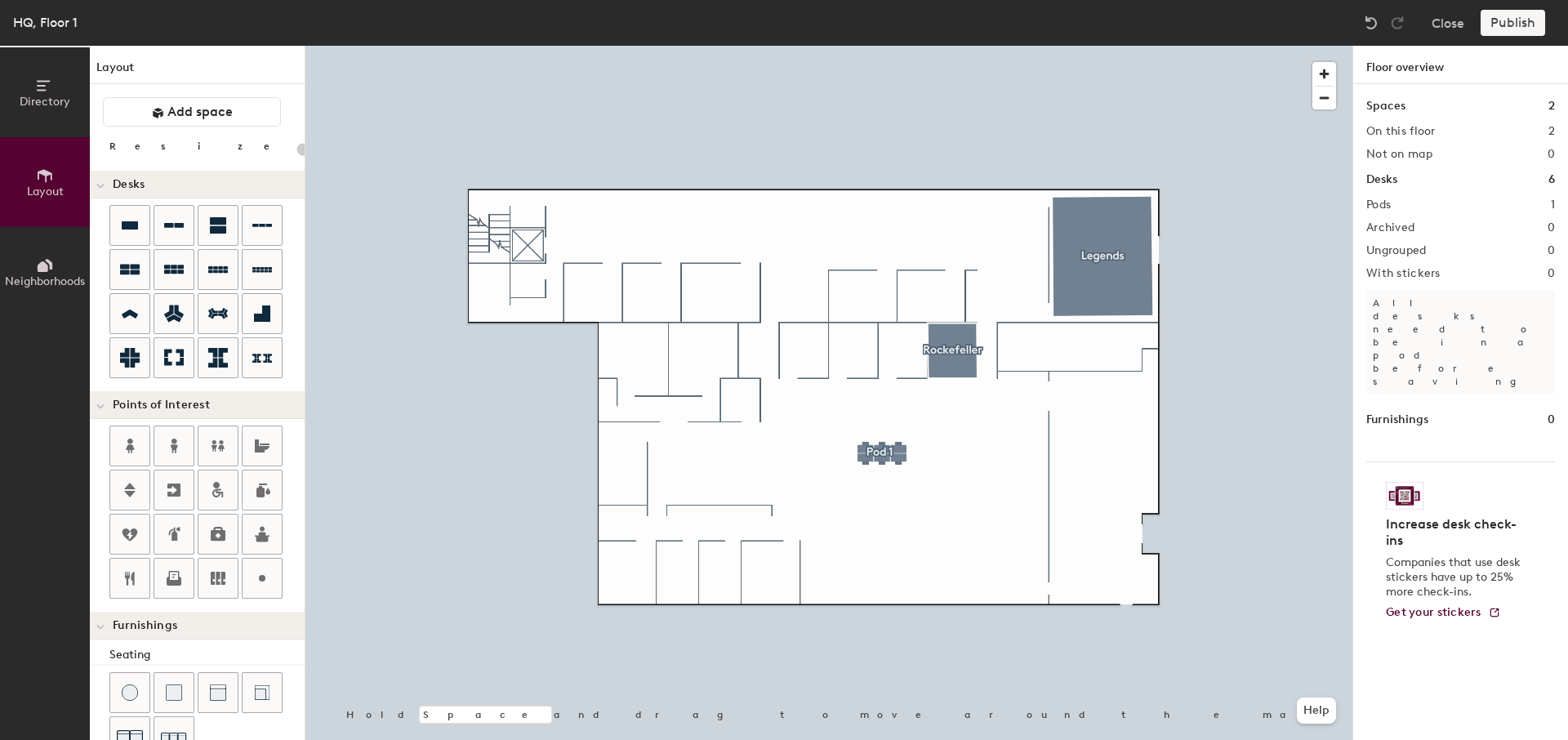
type input "20"
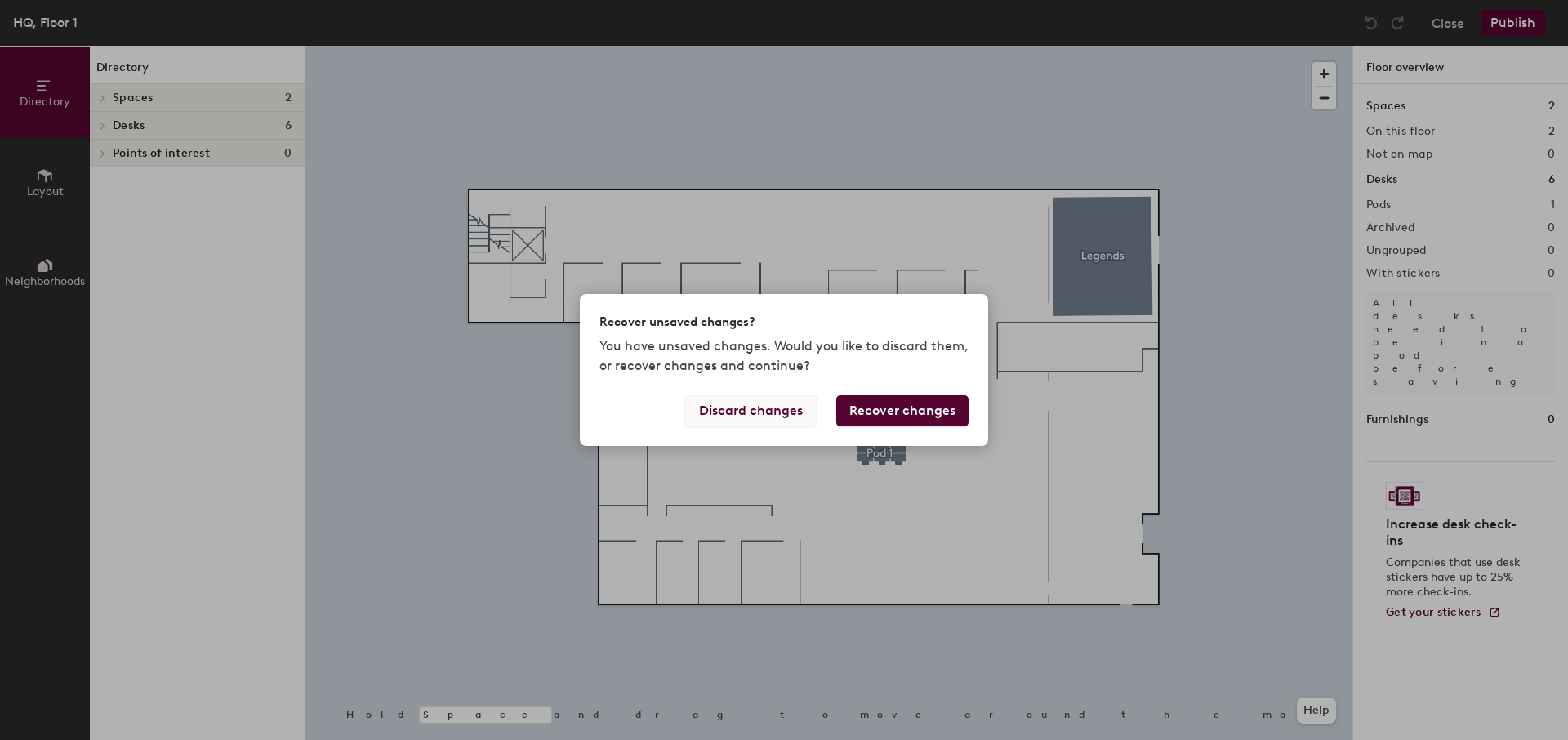
click at [696, 410] on button "Discard changes" at bounding box center [751, 410] width 132 height 31
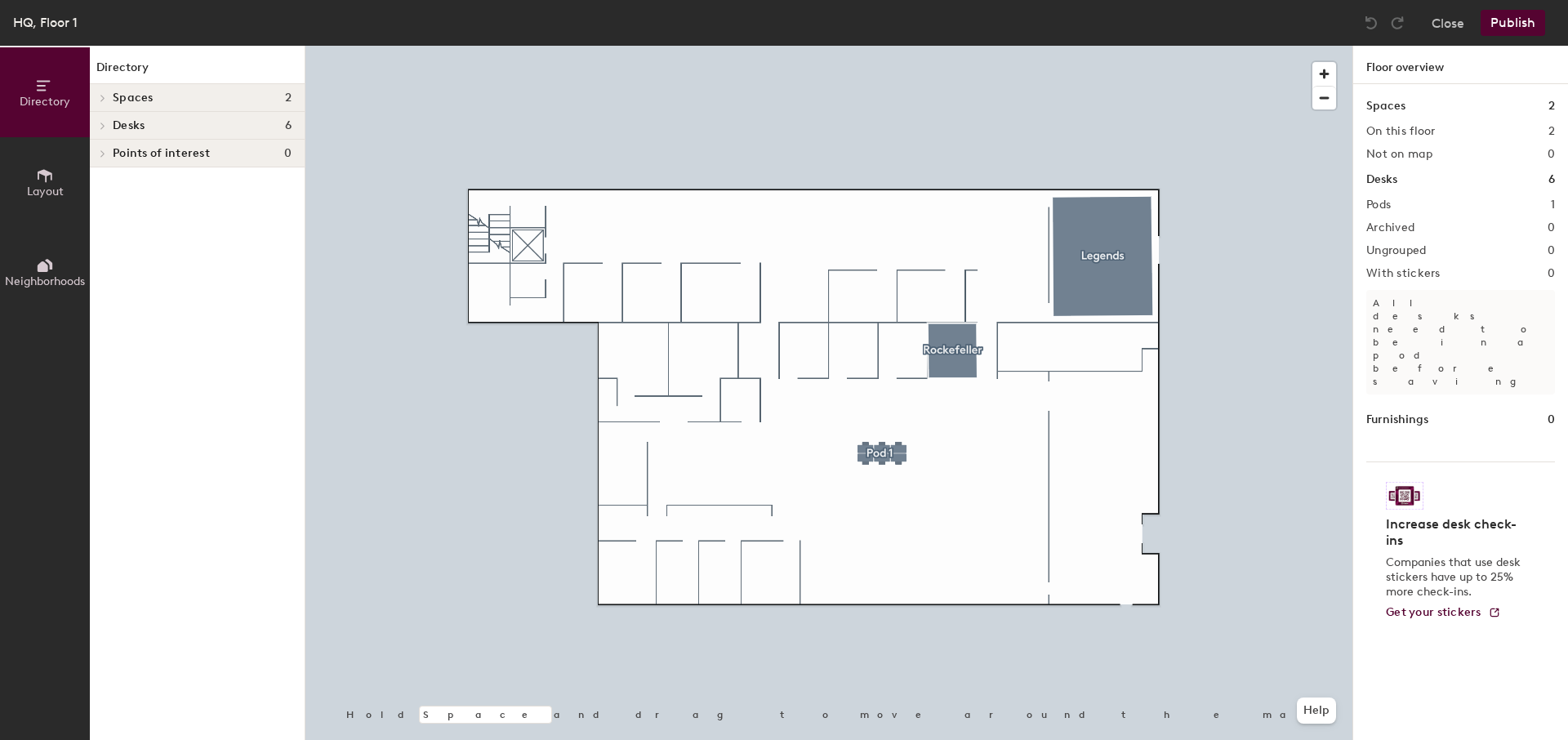
click at [867, 45] on div at bounding box center [828, 45] width 1046 height 0
click at [1506, 32] on button "Publish" at bounding box center [1511, 23] width 64 height 26
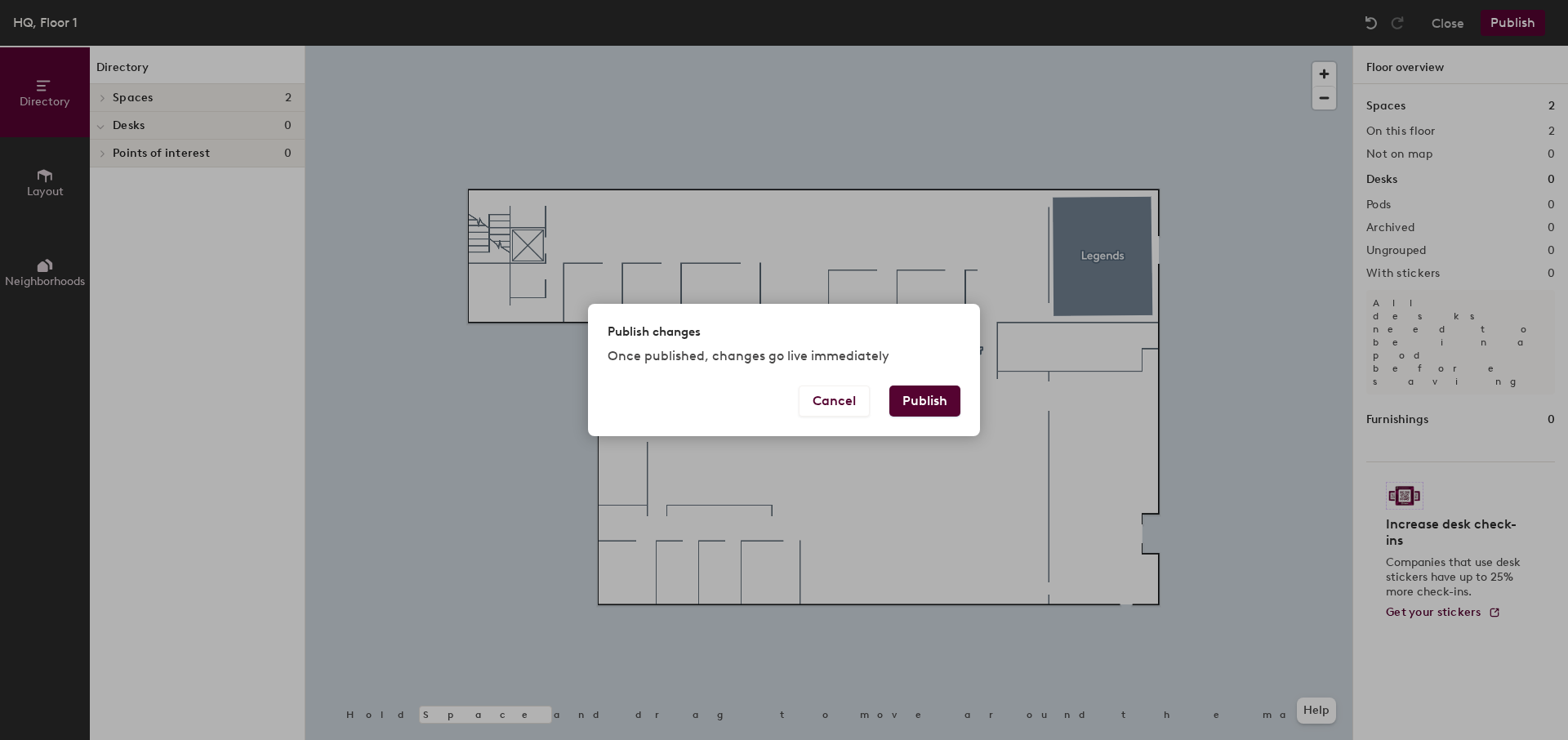
click at [927, 409] on button "Publish" at bounding box center [925, 400] width 71 height 31
